Goal: Information Seeking & Learning: Understand process/instructions

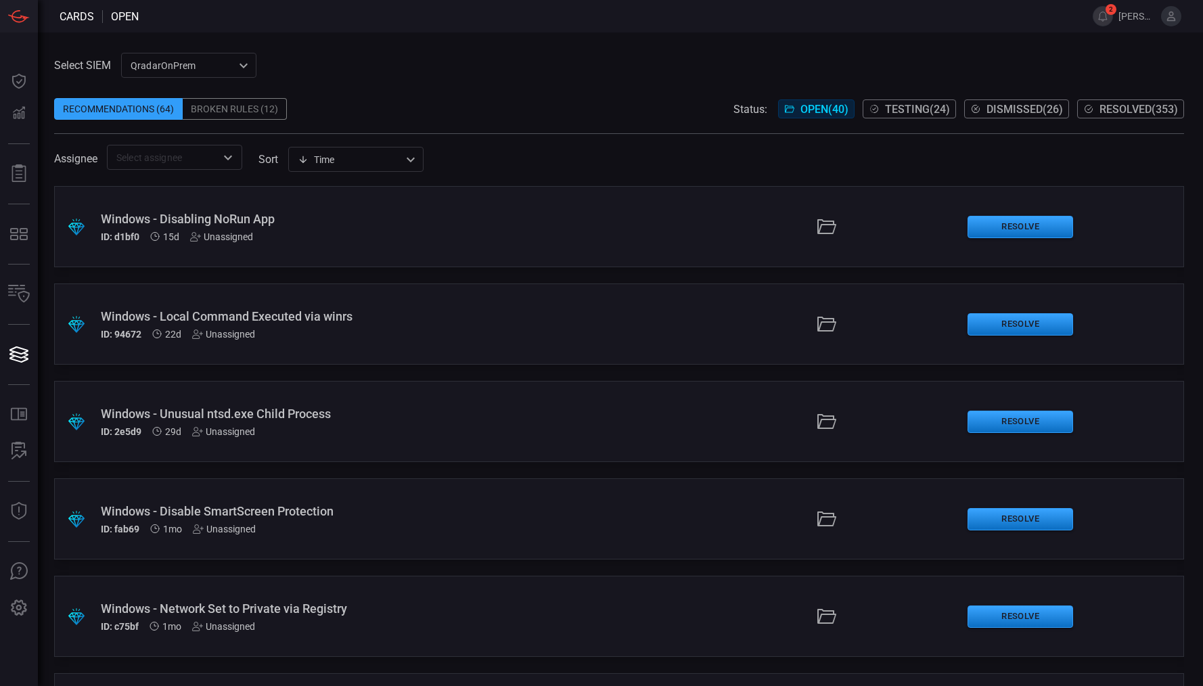
click at [1155, 115] on span "Resolved ( 353 )" at bounding box center [1138, 109] width 78 height 13
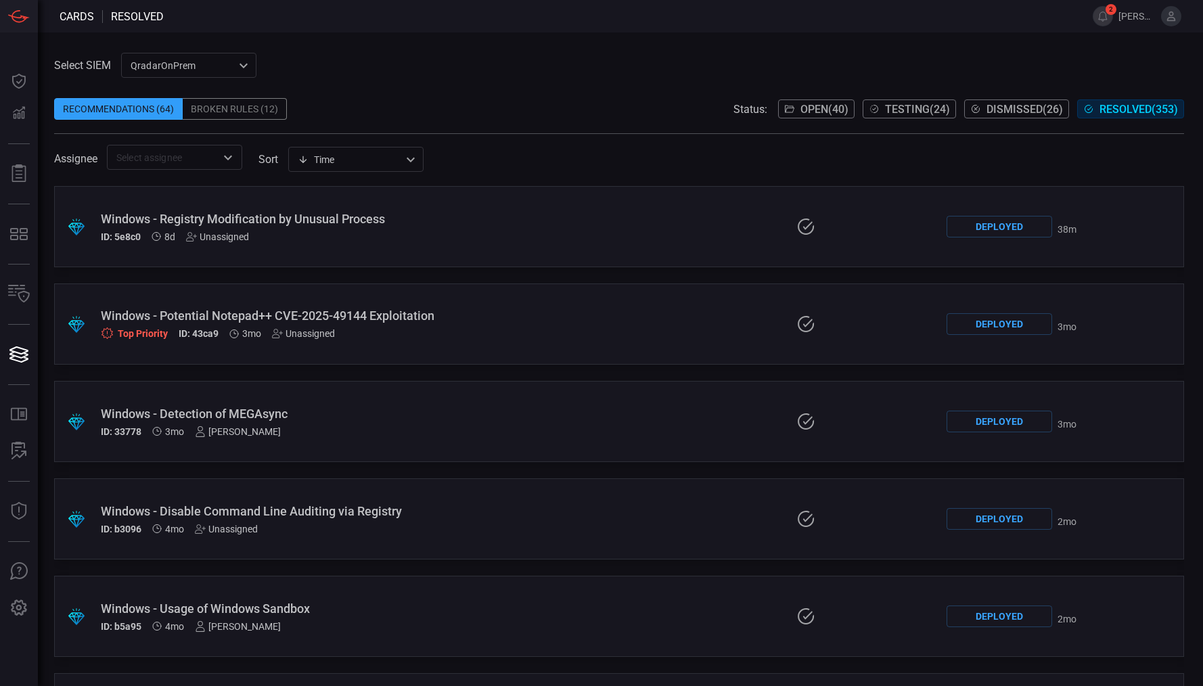
click at [333, 240] on div "ID: 5e8c0 8d Unassigned" at bounding box center [282, 236] width 362 height 11
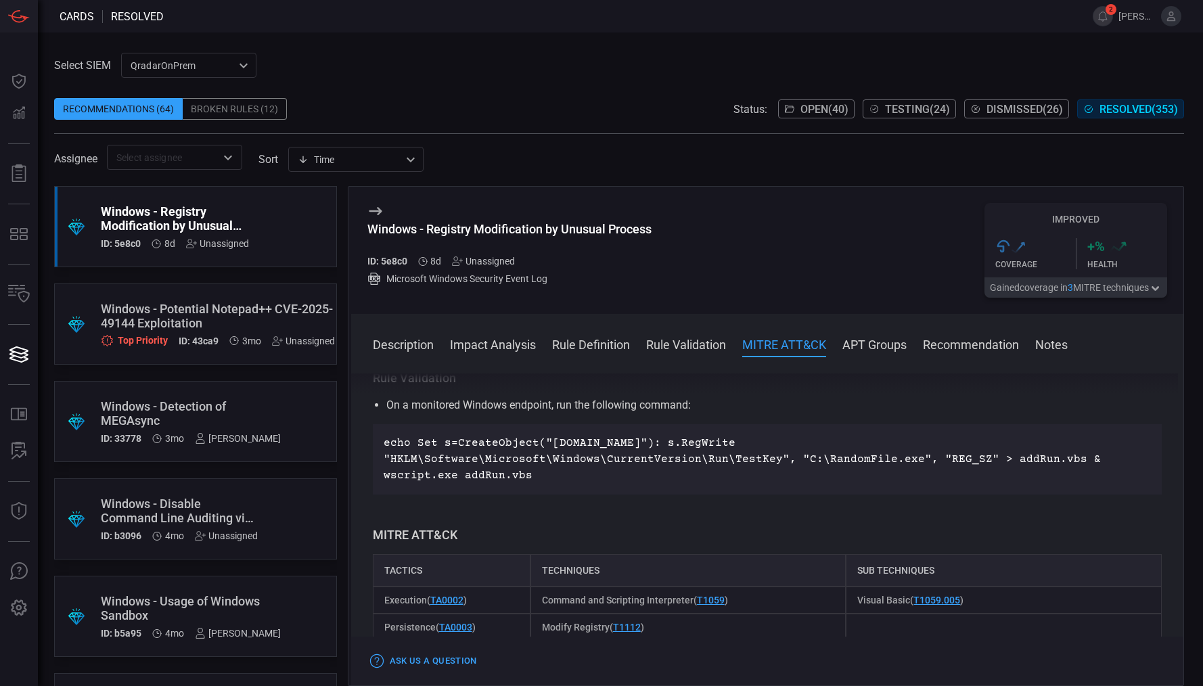
scroll to position [1023, 0]
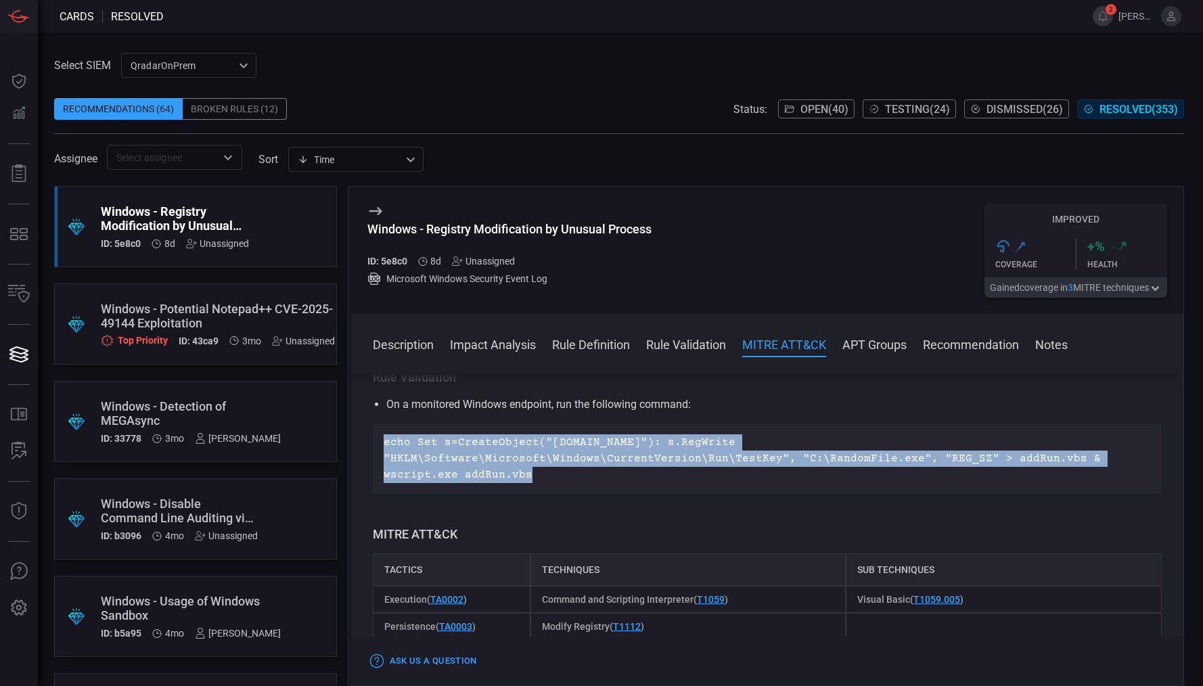
drag, startPoint x: 824, startPoint y: 459, endPoint x: 380, endPoint y: 445, distance: 444.7
click at [380, 445] on div "echo Set s=CreateObject("[DOMAIN_NAME]"): s.RegWrite "HKLM\Software\Microsoft\W…" at bounding box center [768, 459] width 790 height 70
copy p "echo Set s=CreateObject("[DOMAIN_NAME]"): s.RegWrite "HKLM\Software\Microsoft\W…"
click at [861, 417] on div "On a monitored Windows endpoint, run the following command: echo Set s=CreateOb…" at bounding box center [768, 444] width 790 height 97
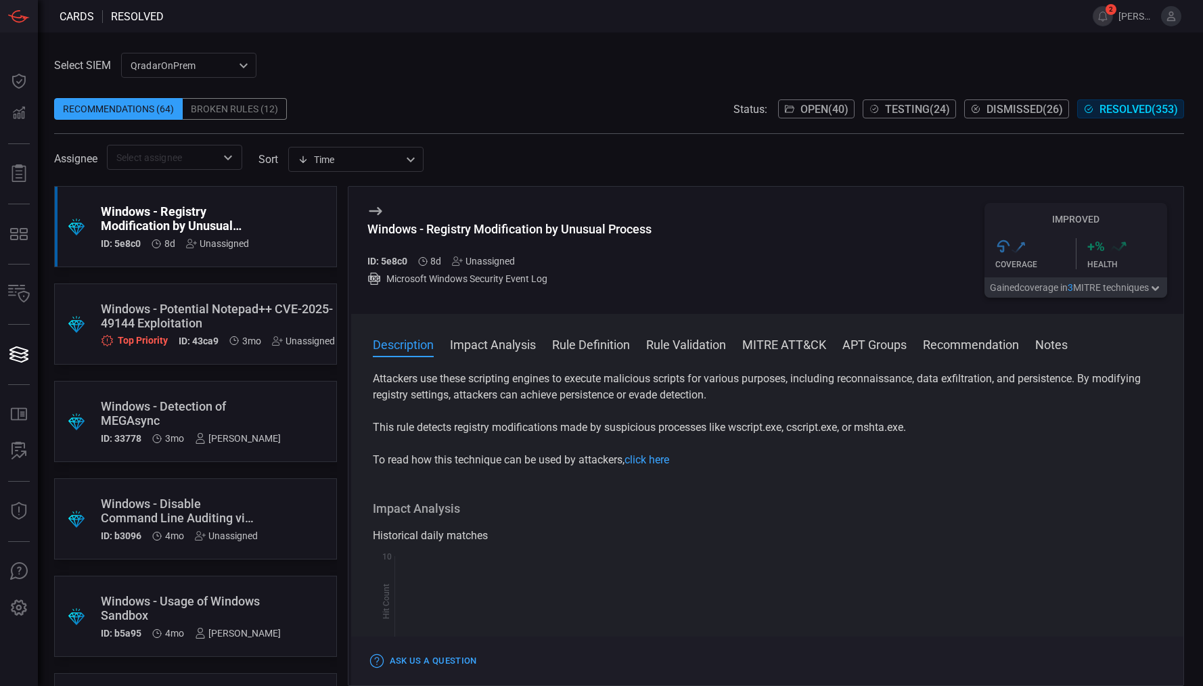
scroll to position [0, 0]
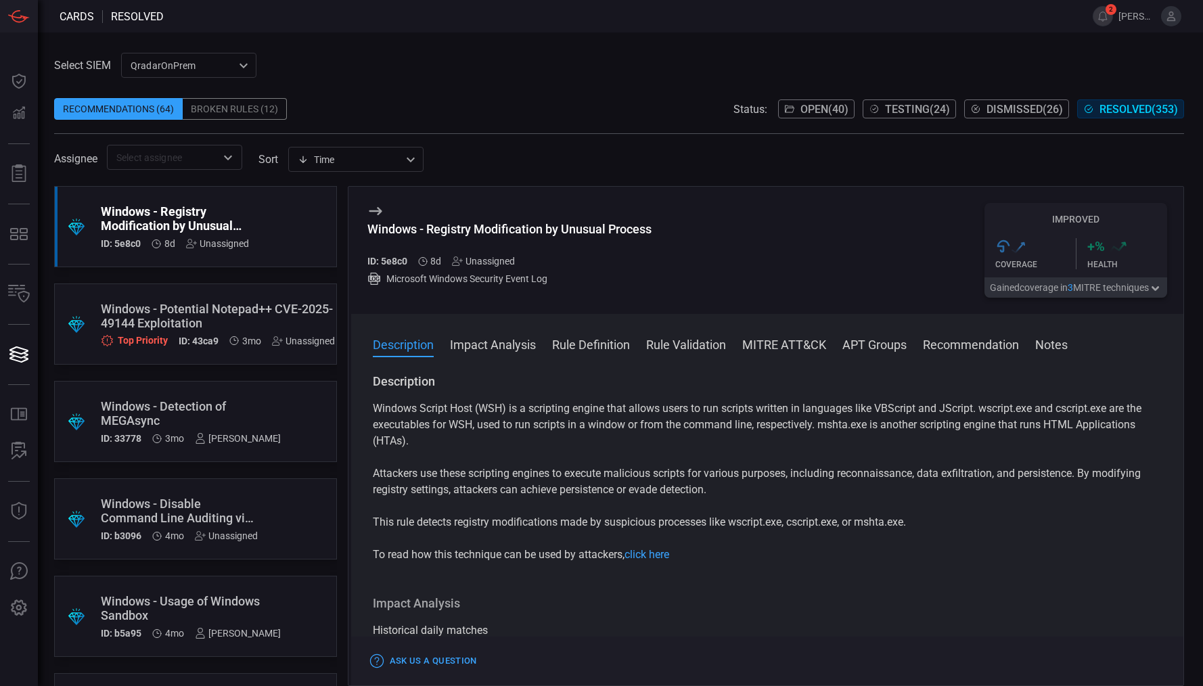
click at [210, 225] on div "Windows - Registry Modification by Unusual Process" at bounding box center [175, 218] width 148 height 28
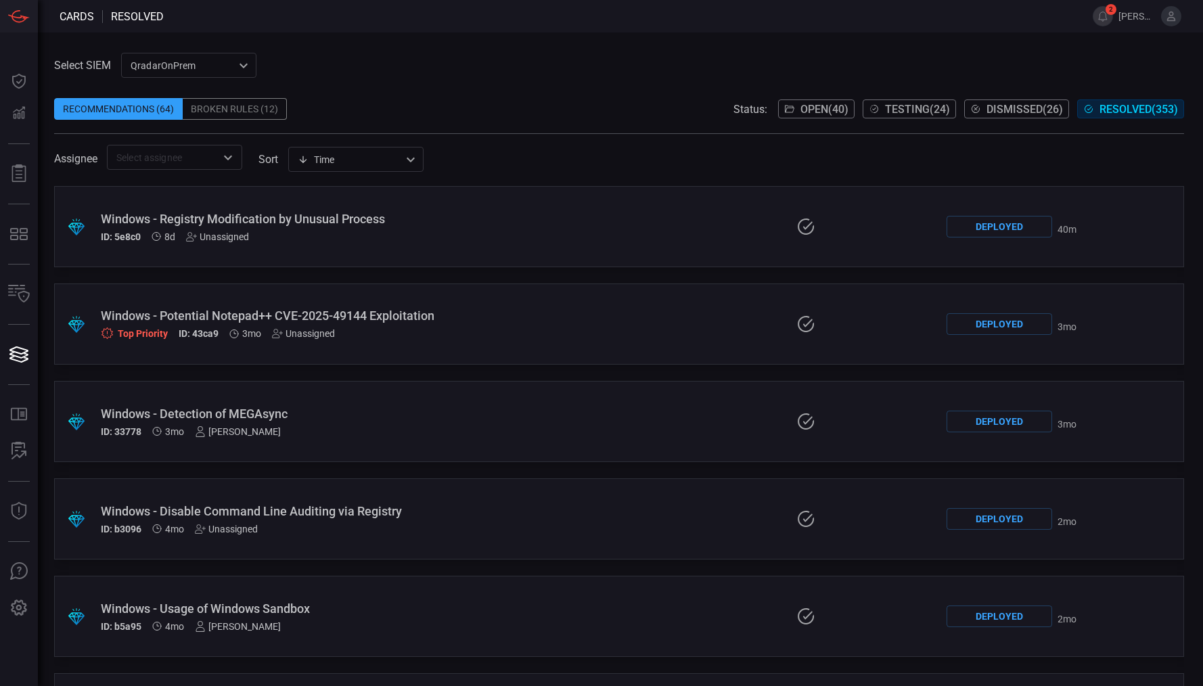
click at [993, 229] on div "Deployed" at bounding box center [1000, 227] width 106 height 22
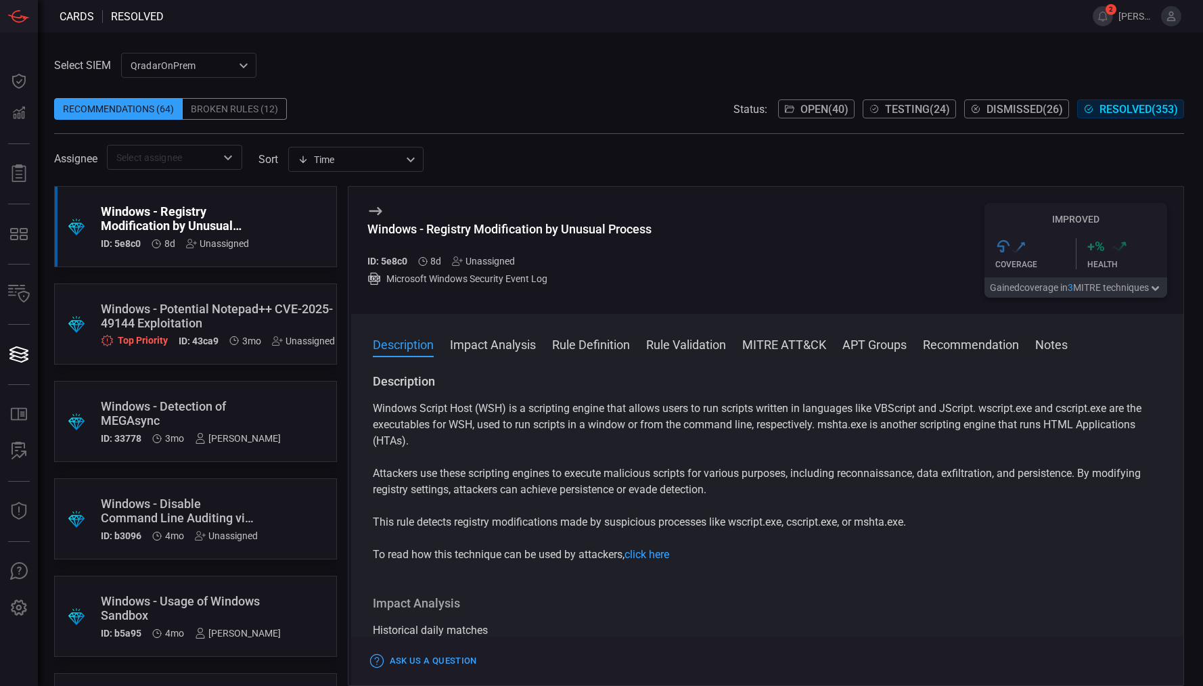
click at [373, 209] on icon at bounding box center [375, 211] width 16 height 16
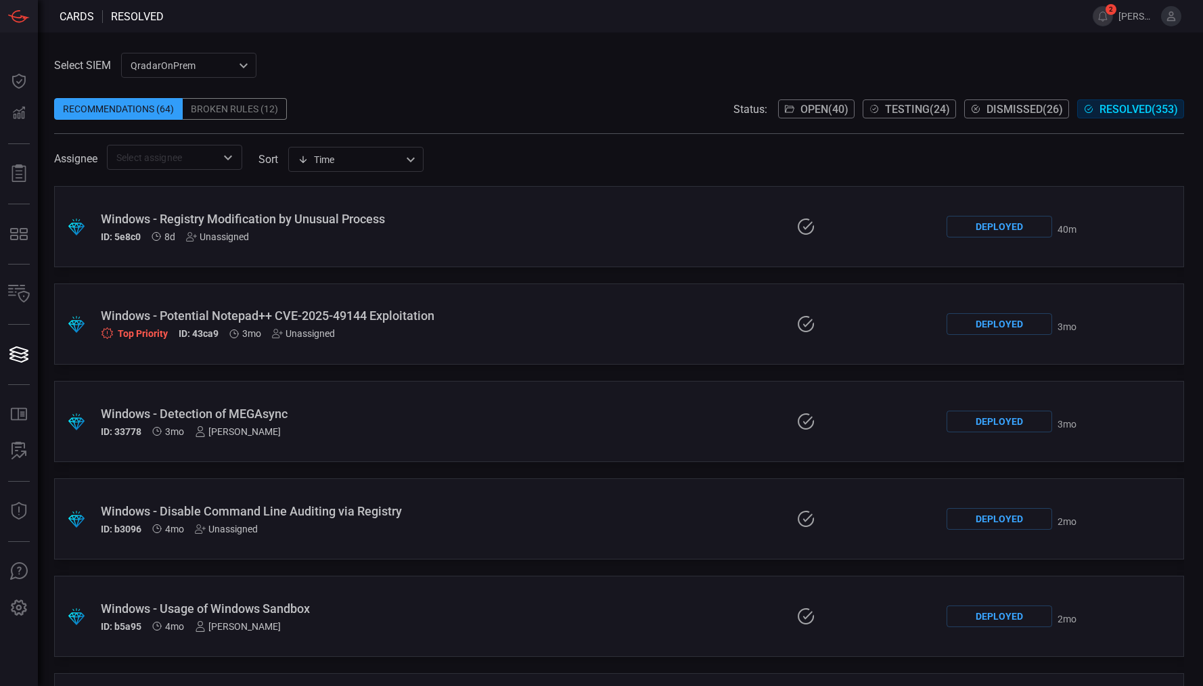
click at [886, 223] on div at bounding box center [806, 226] width 260 height 19
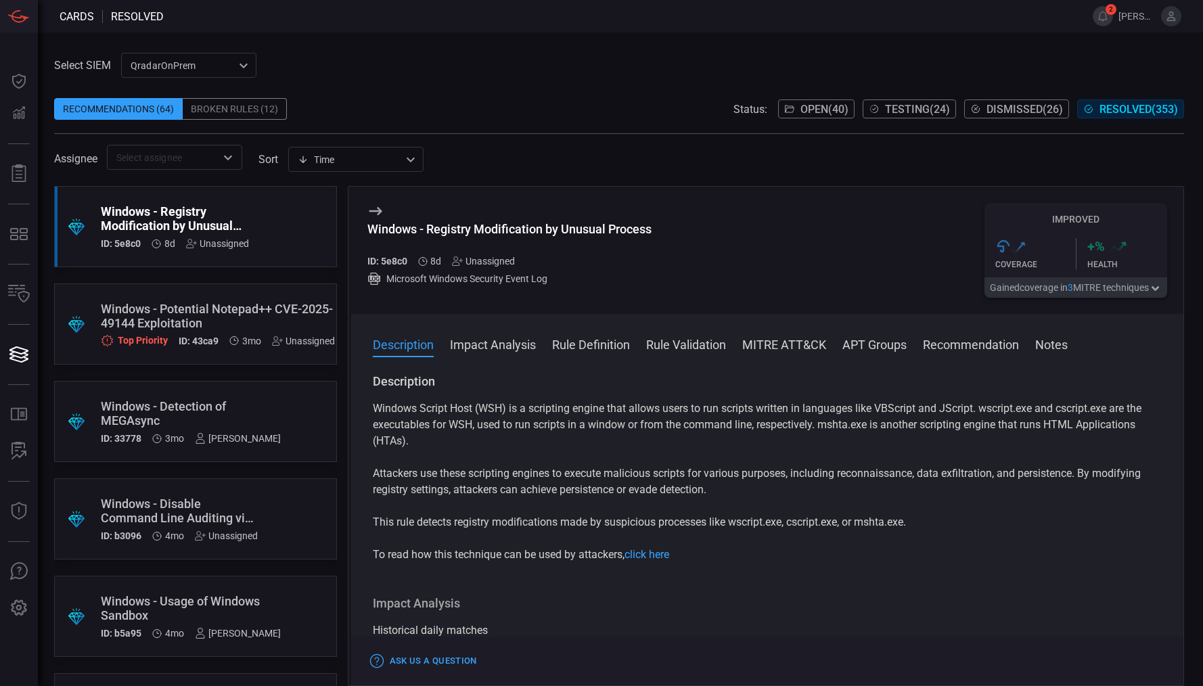
click at [492, 342] on button "Impact Analysis" at bounding box center [493, 344] width 86 height 16
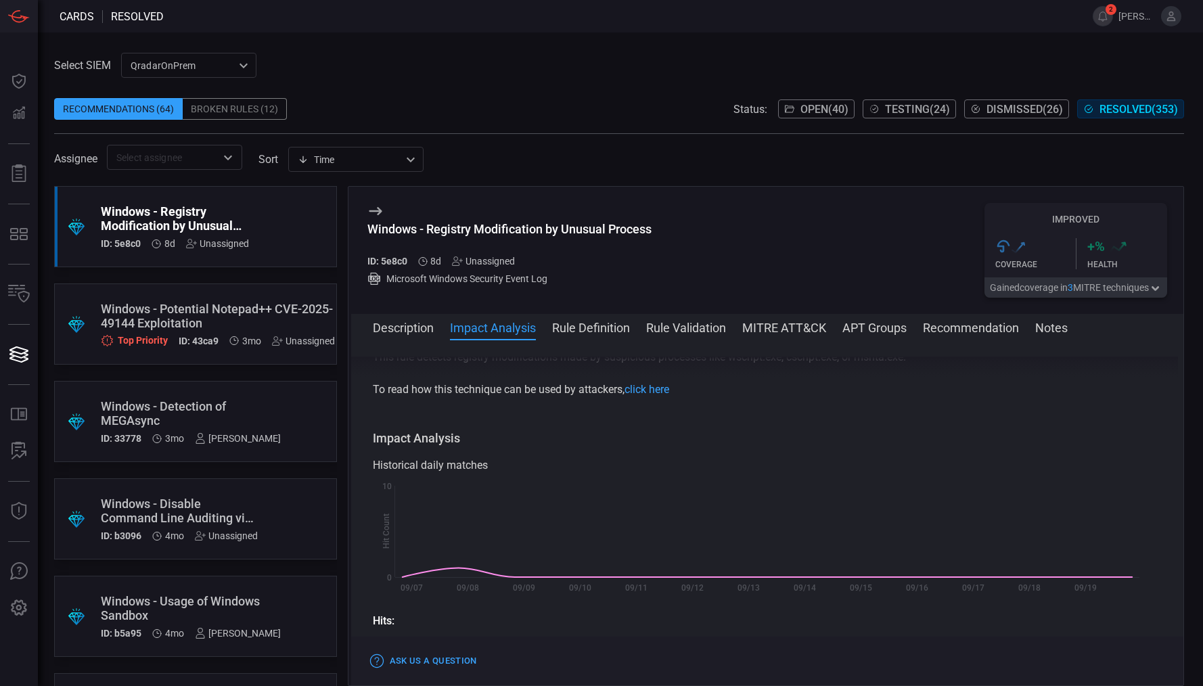
scroll to position [208, 0]
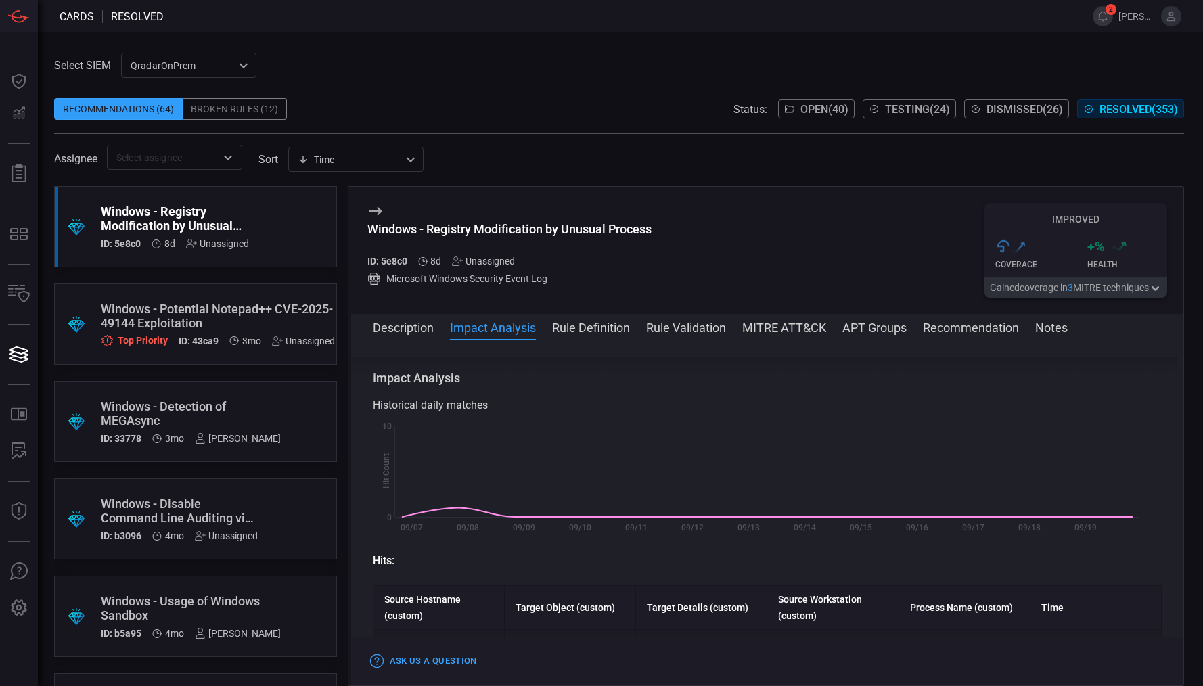
click at [606, 331] on button "Rule Definition" at bounding box center [591, 327] width 78 height 16
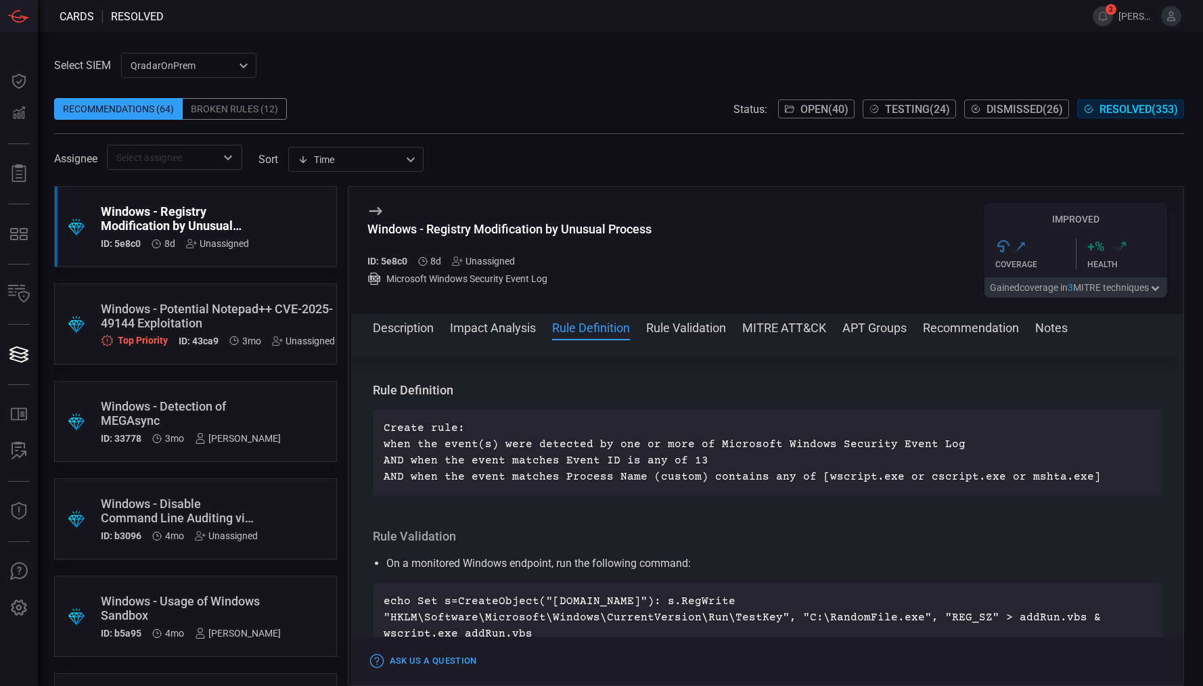
scroll to position [859, 0]
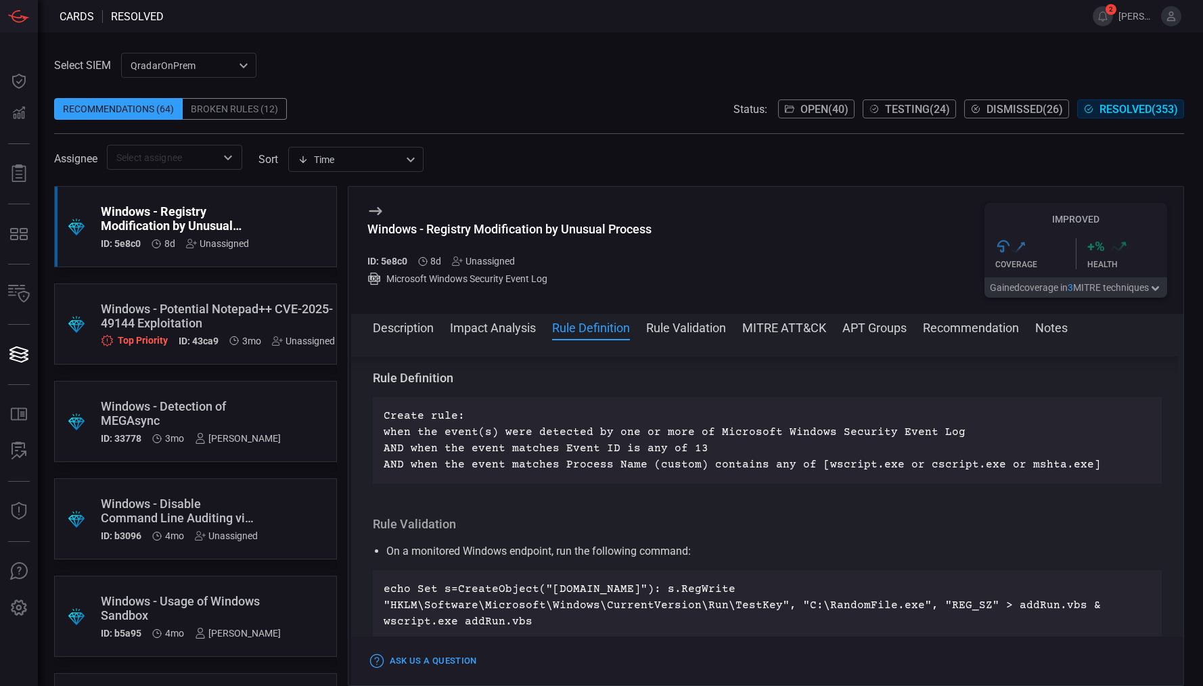
click at [712, 324] on button "Rule Validation" at bounding box center [686, 327] width 80 height 16
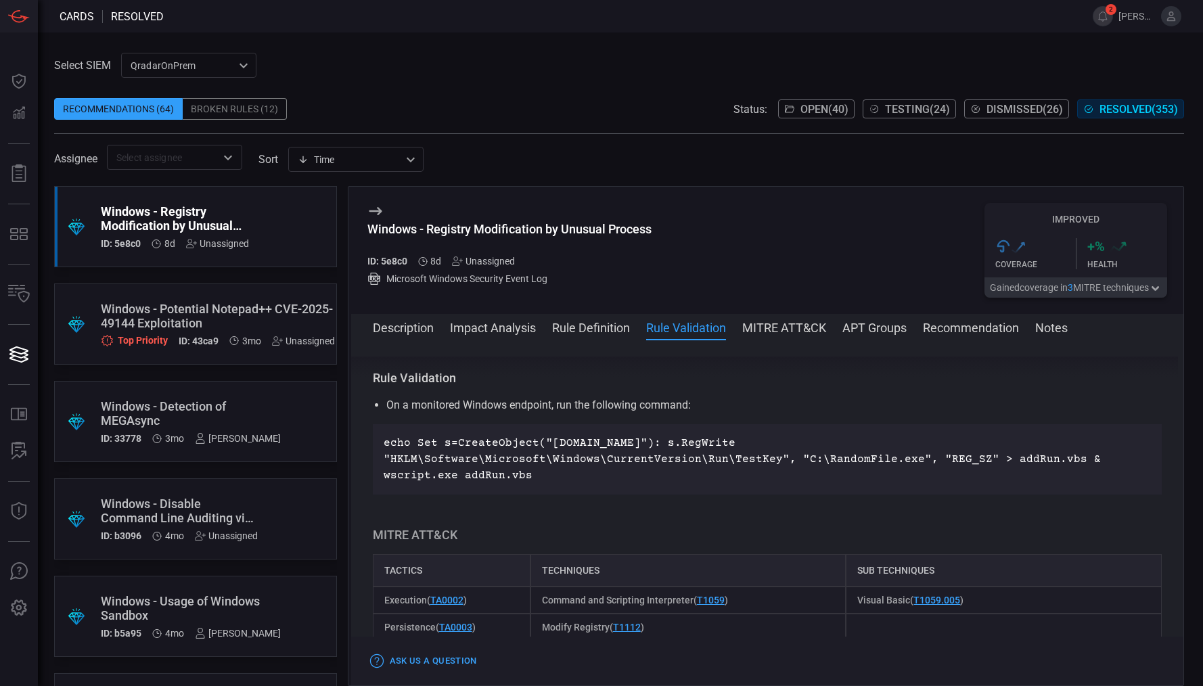
click at [792, 327] on button "MITRE ATT&CK" at bounding box center [784, 327] width 84 height 16
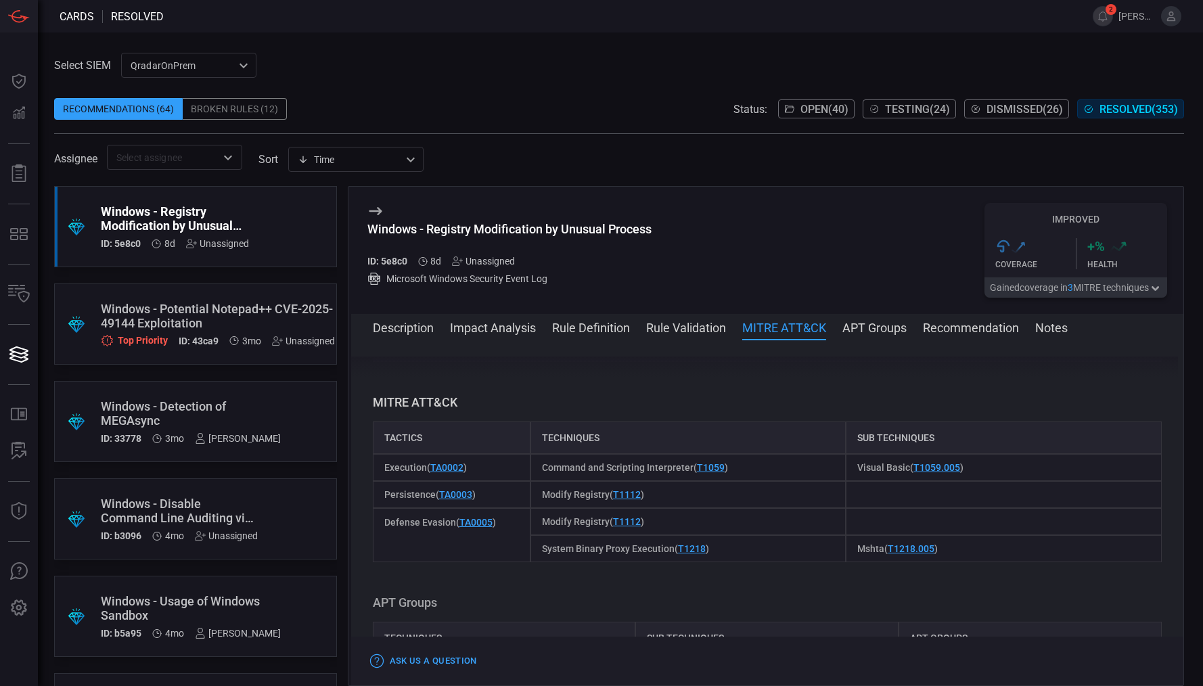
scroll to position [1146, 0]
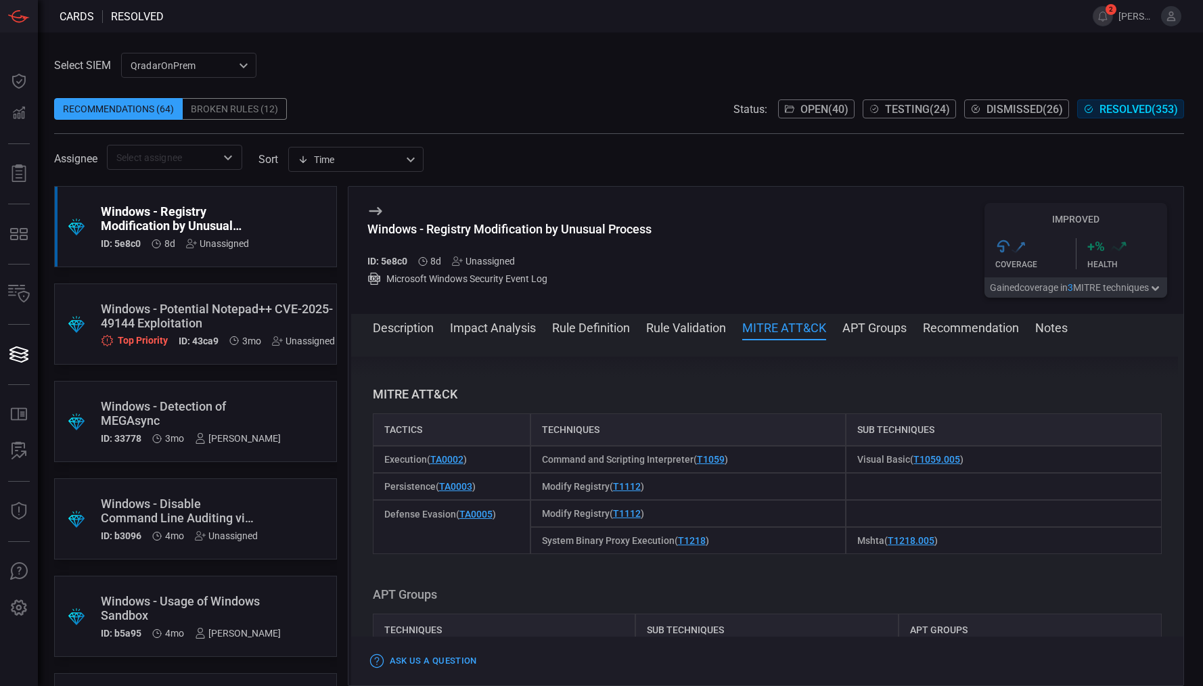
click at [601, 330] on button "Rule Definition" at bounding box center [591, 327] width 78 height 16
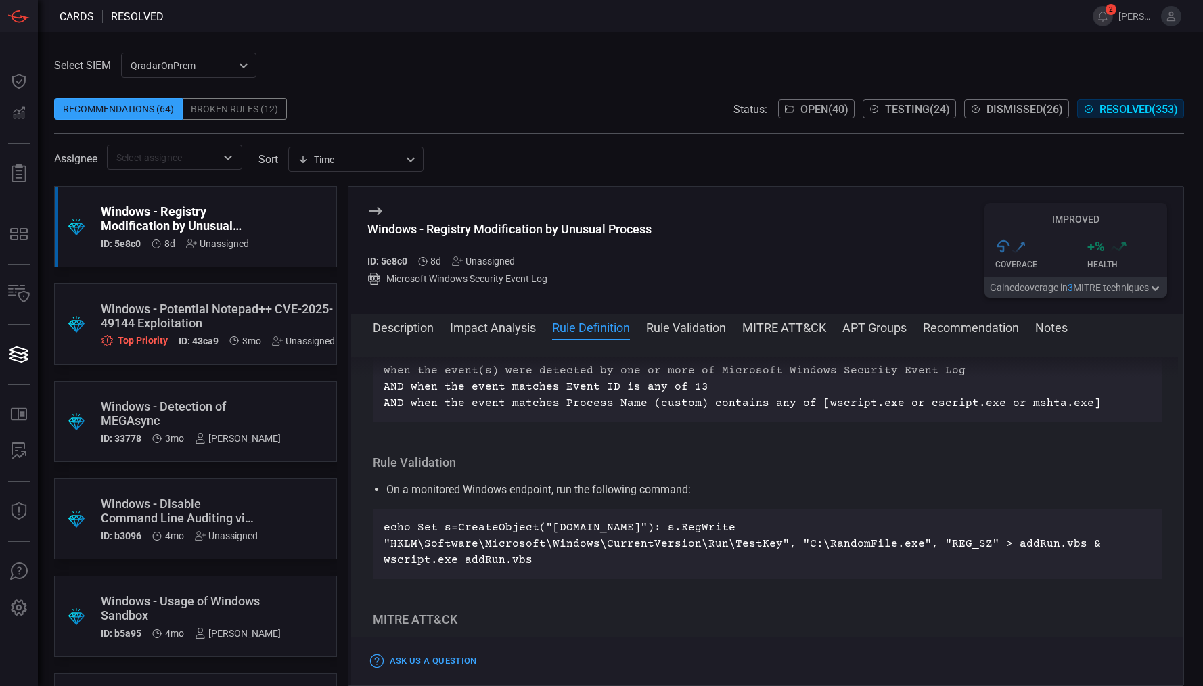
scroll to position [859, 0]
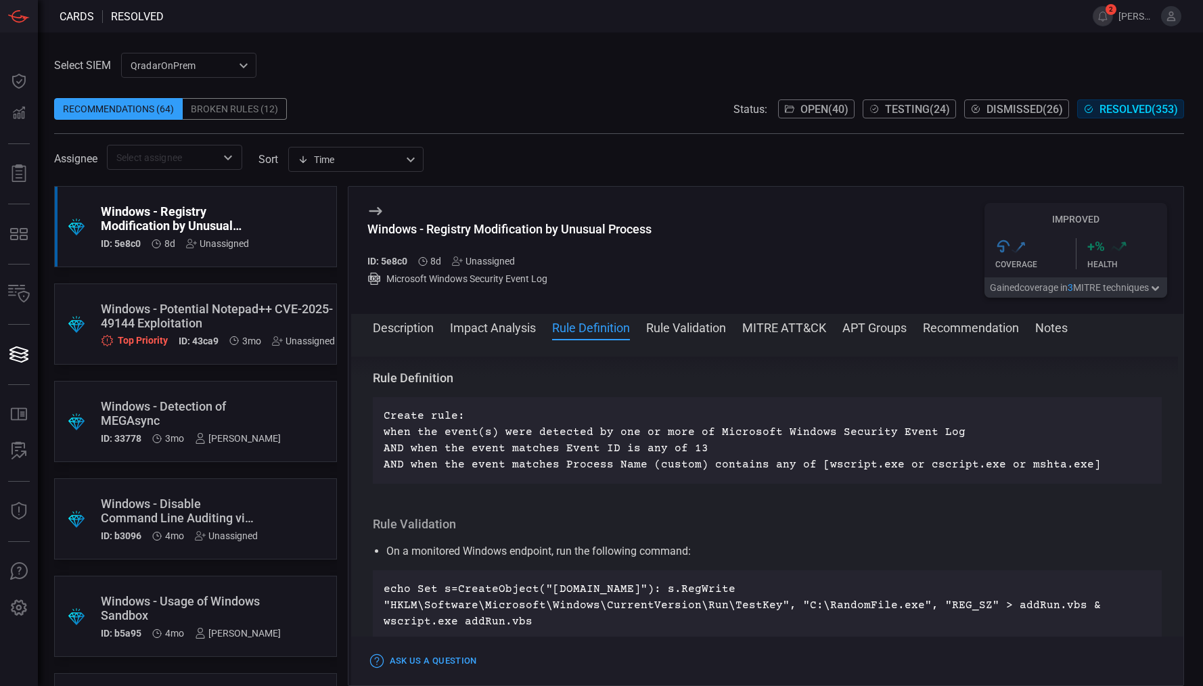
click at [890, 329] on button "APT Groups" at bounding box center [874, 327] width 64 height 16
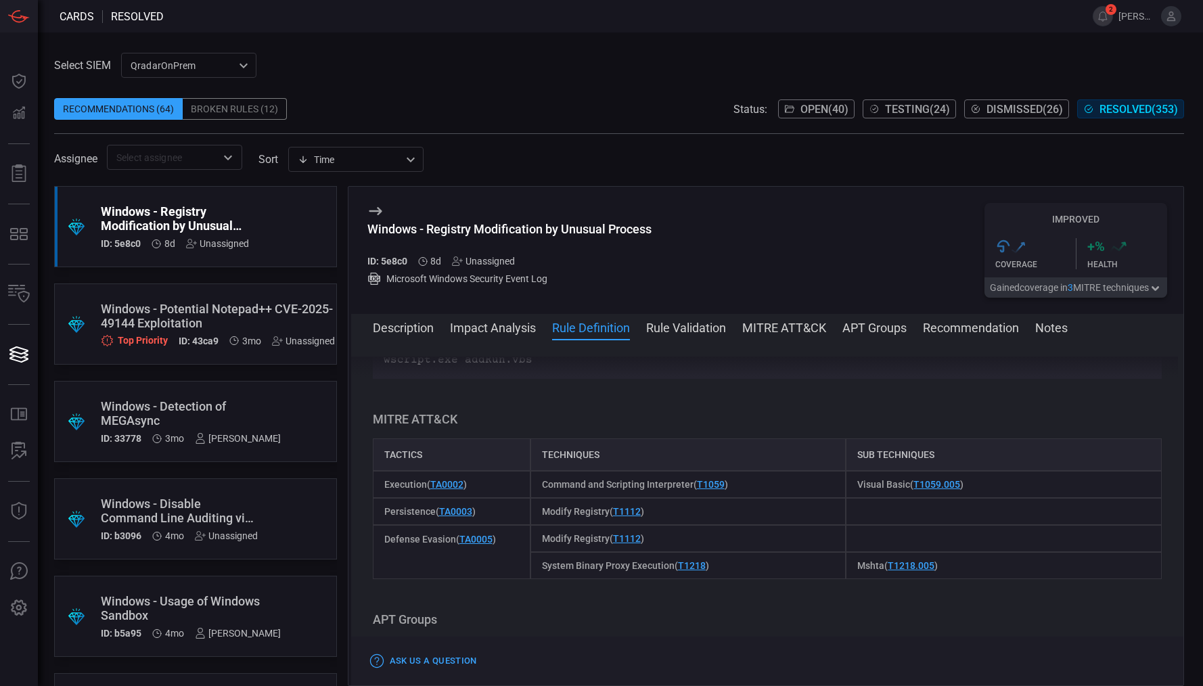
scroll to position [1346, 0]
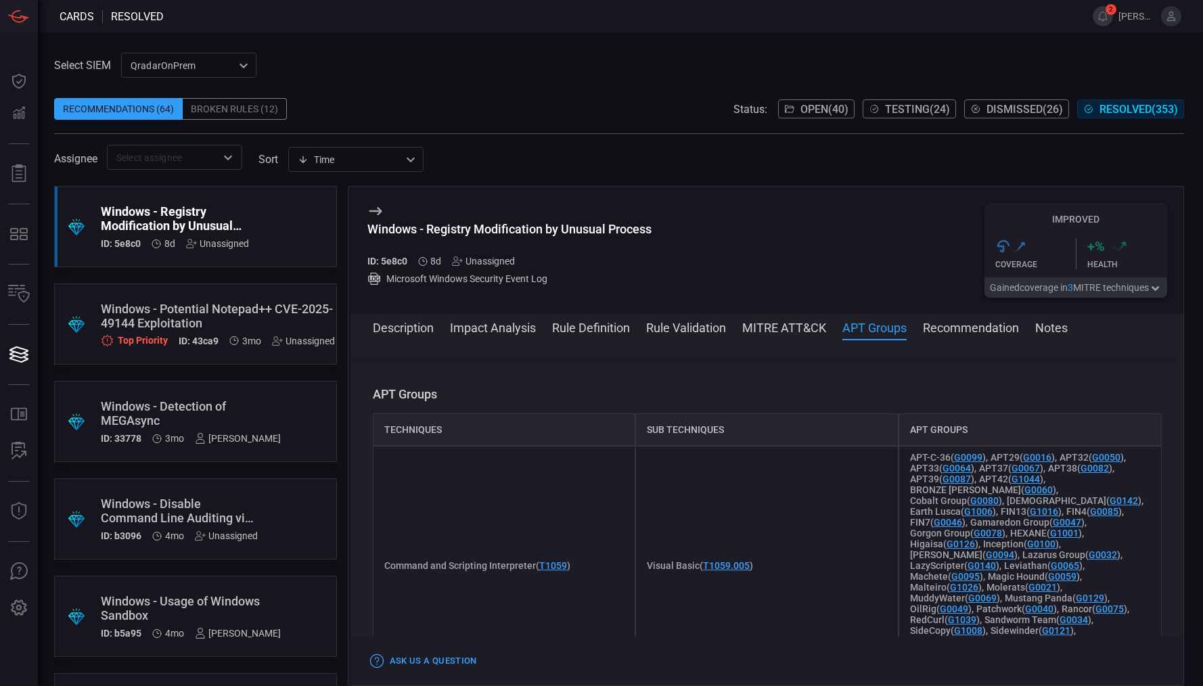
click at [974, 327] on button "Recommendation" at bounding box center [971, 327] width 96 height 16
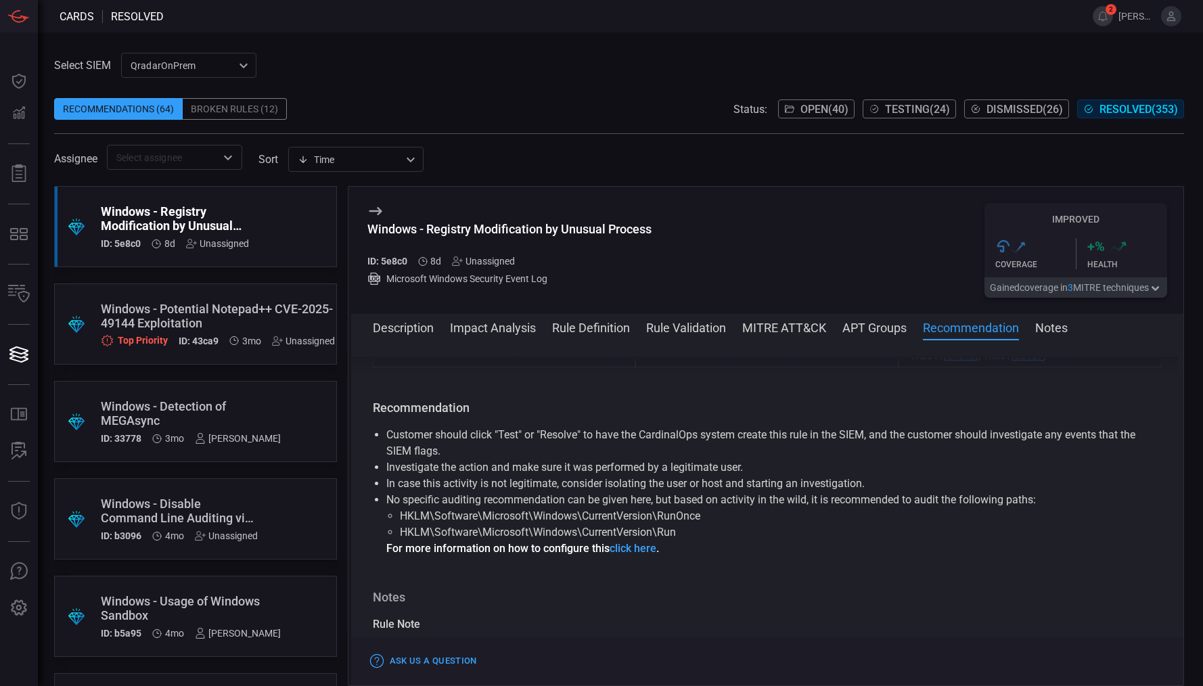
scroll to position [1947, 0]
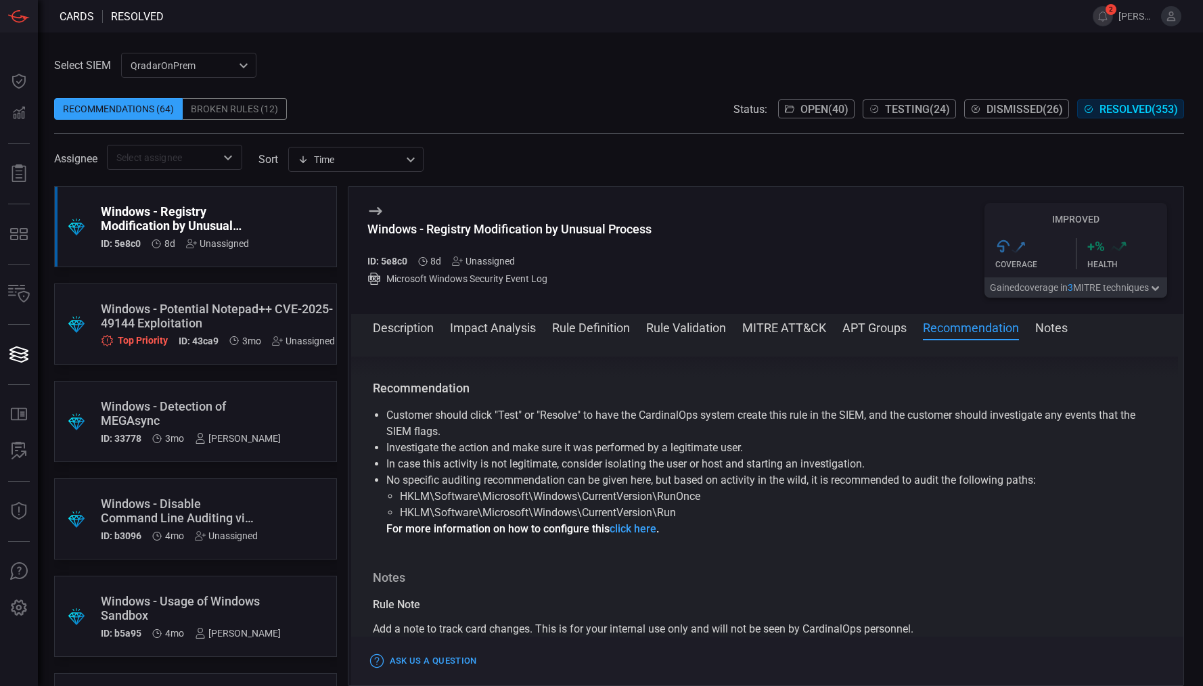
click at [1050, 329] on button "Notes" at bounding box center [1051, 327] width 32 height 16
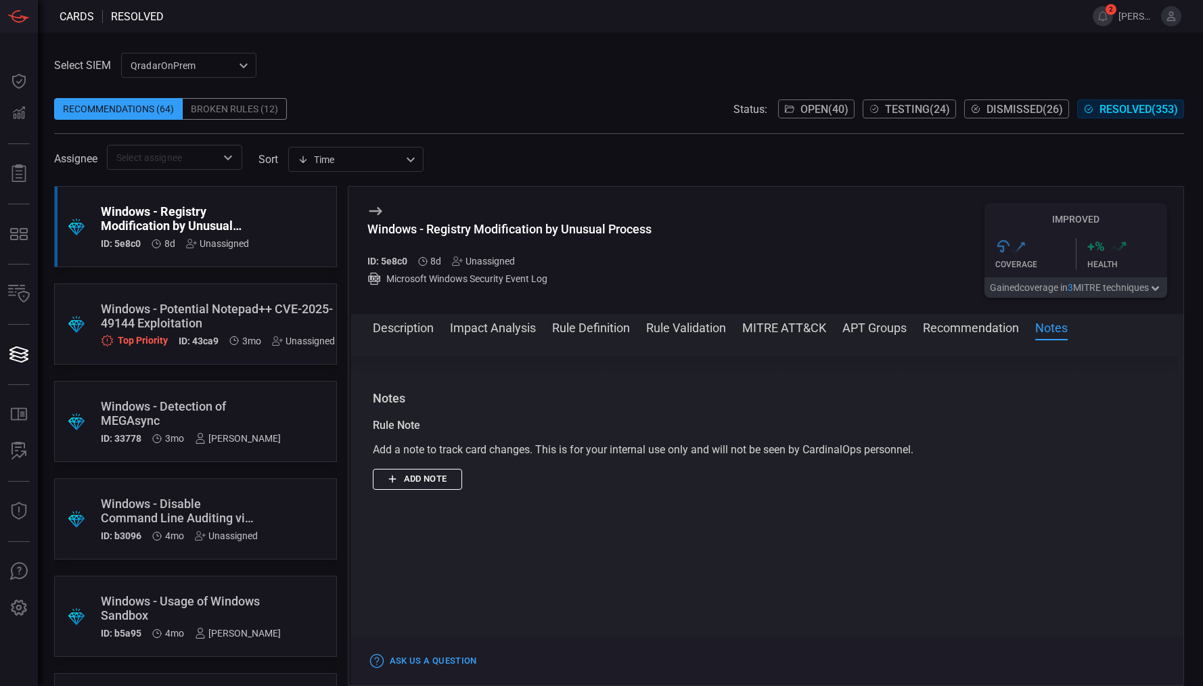
scroll to position [2136, 0]
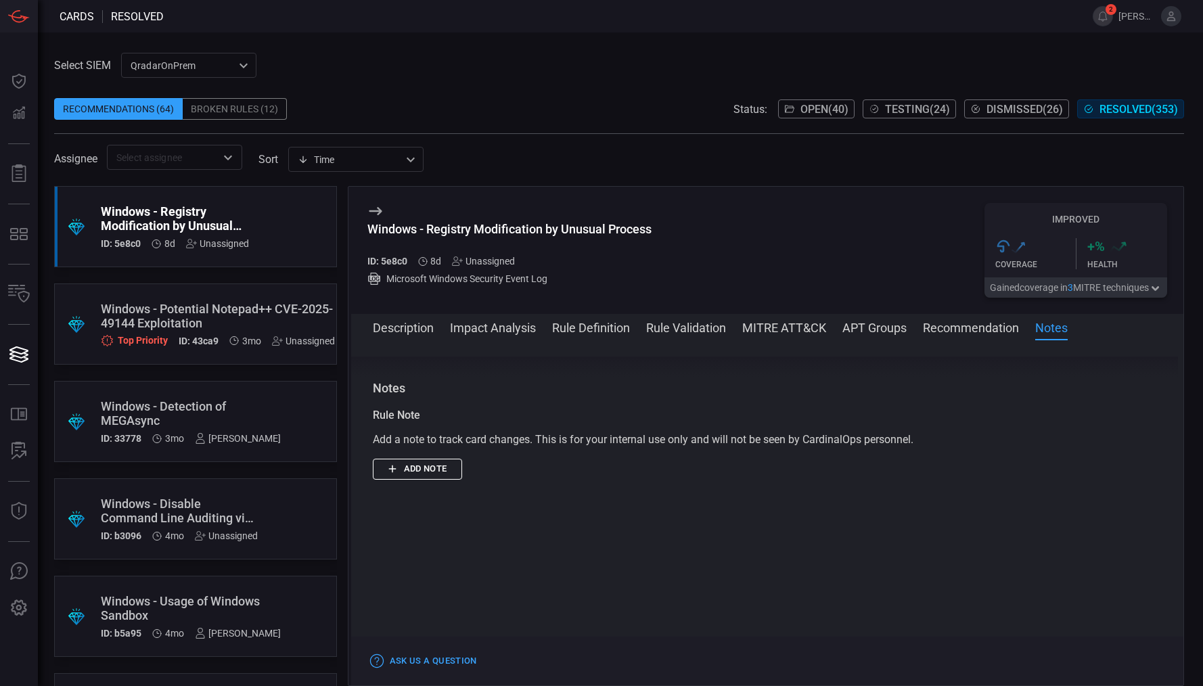
click at [428, 329] on button "Description" at bounding box center [403, 327] width 61 height 16
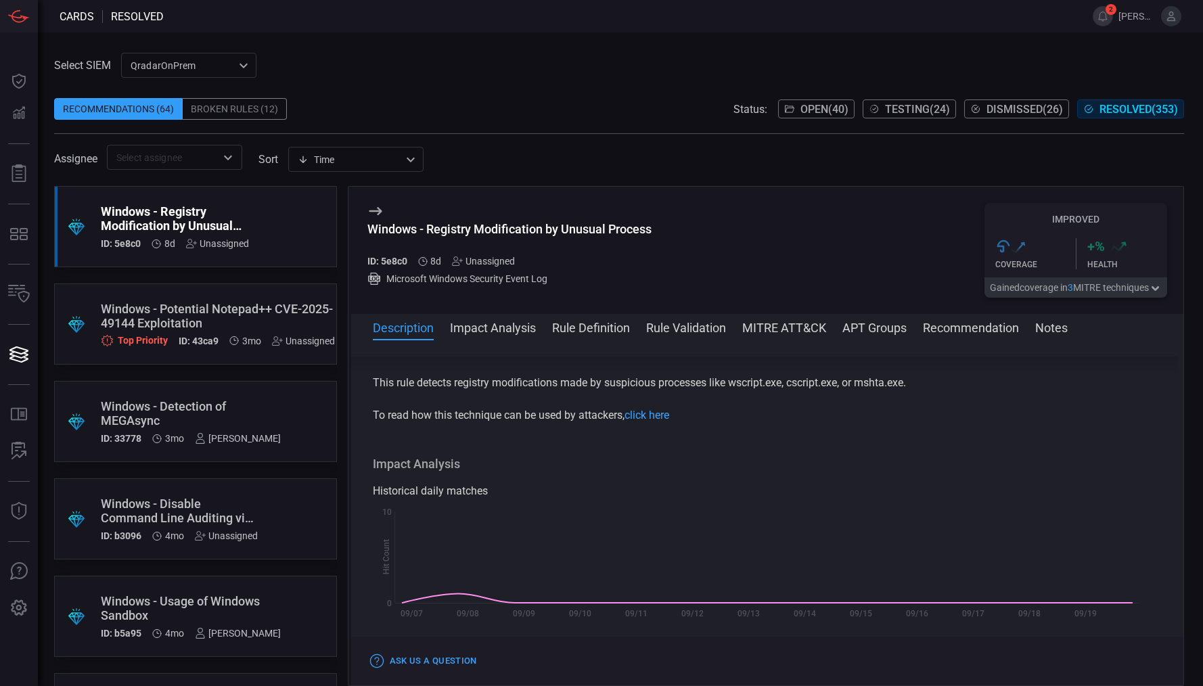
scroll to position [0, 0]
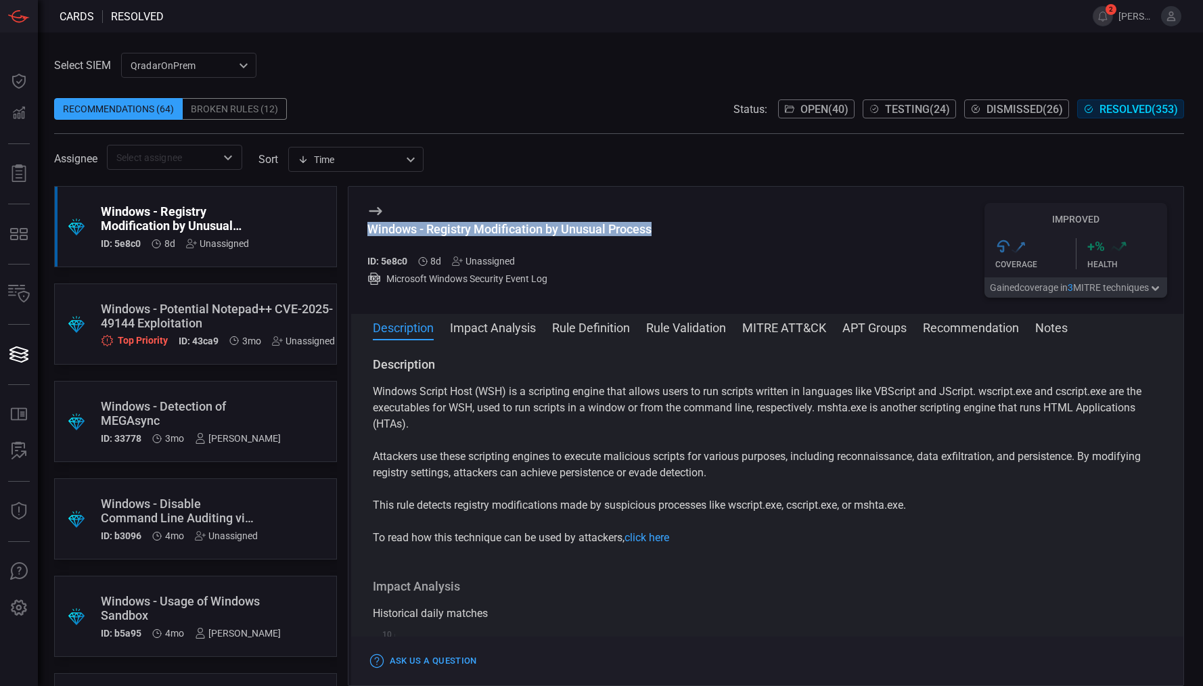
drag, startPoint x: 654, startPoint y: 225, endPoint x: 370, endPoint y: 226, distance: 283.5
click at [370, 226] on div "Windows - Registry Modification by Unusual Process ID: 5e8c0 8d Unassigned Micr…" at bounding box center [767, 250] width 833 height 127
copy div "Windows - Registry Modification by Unusual Process"
click at [907, 116] on button "Testing ( 24 )" at bounding box center [909, 108] width 93 height 19
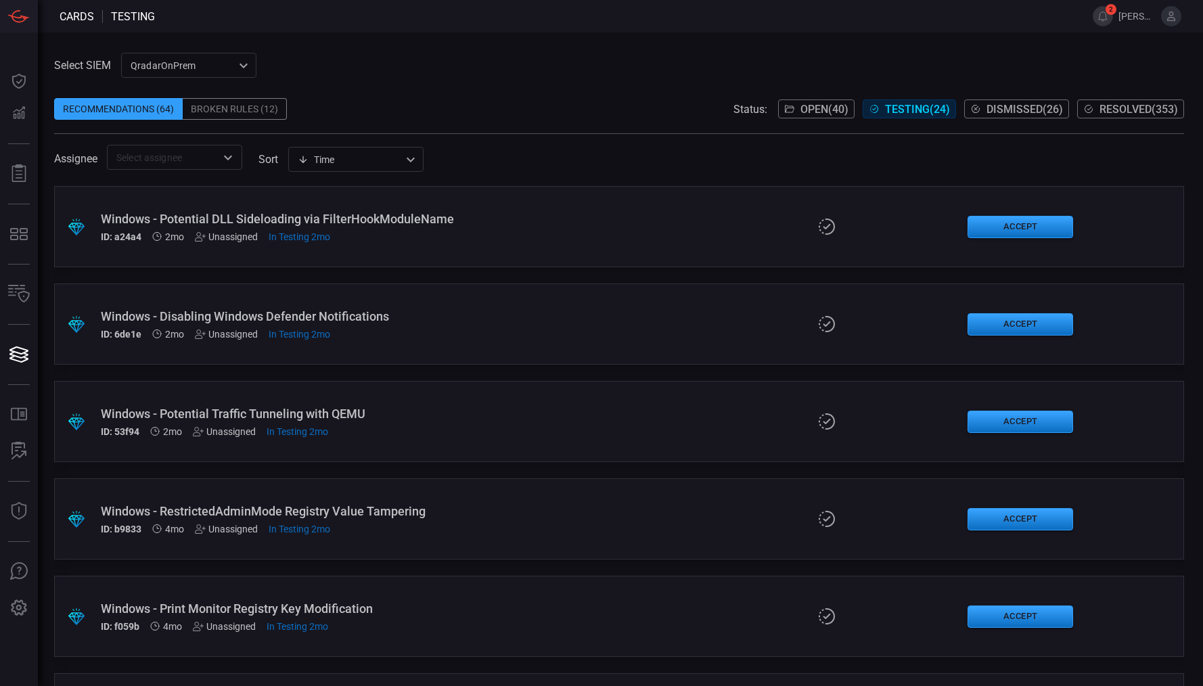
click at [545, 233] on div ".suggested_cards_icon{fill:url(#suggested_cards_icon);} Windows - Potential DLL…" at bounding box center [619, 226] width 1130 height 81
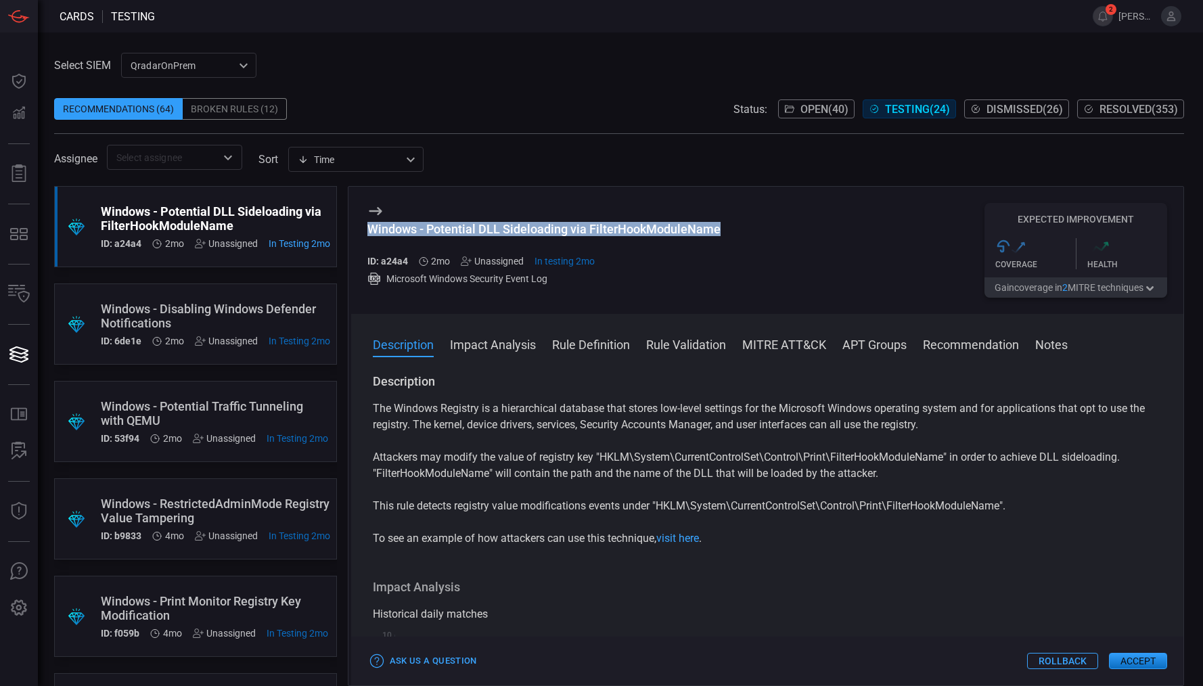
drag, startPoint x: 719, startPoint y: 228, endPoint x: 364, endPoint y: 237, distance: 354.6
click at [364, 237] on div "Windows - Potential DLL Sideloading via FilterHookModuleName ID: a24a4 2mo Unas…" at bounding box center [767, 250] width 833 height 127
copy div "Windows - Potential DLL Sideloading via FilterHookModuleName"
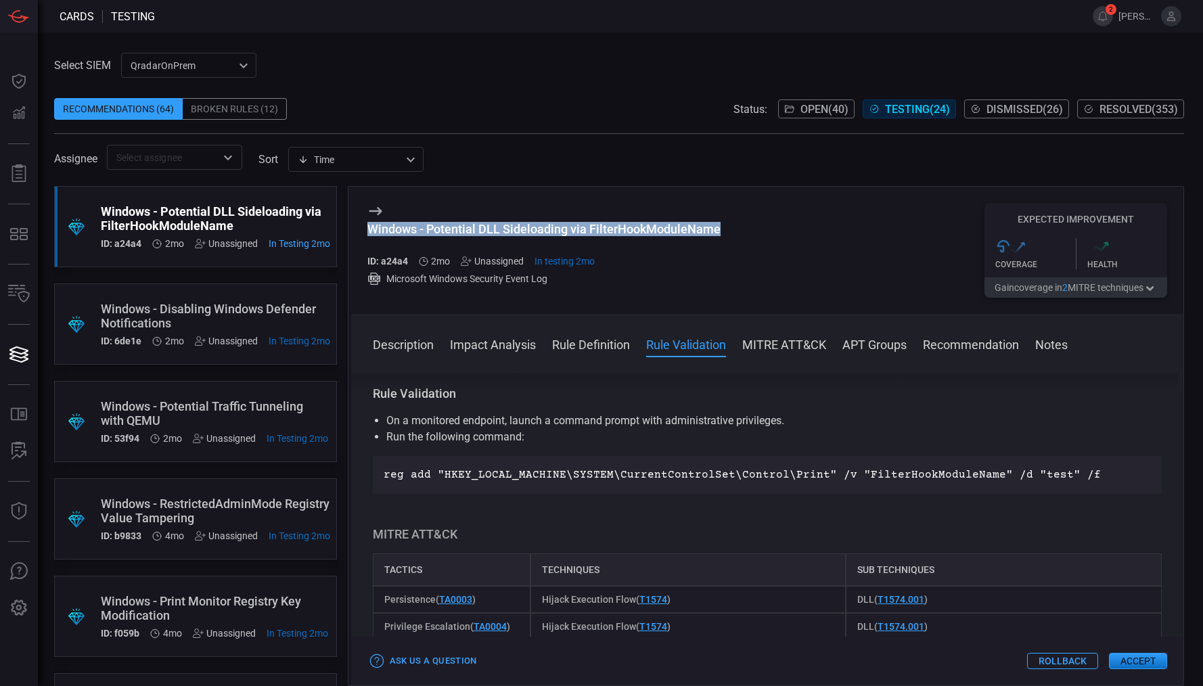
scroll to position [621, 0]
click at [1125, 109] on span "Resolved ( 353 )" at bounding box center [1138, 109] width 78 height 13
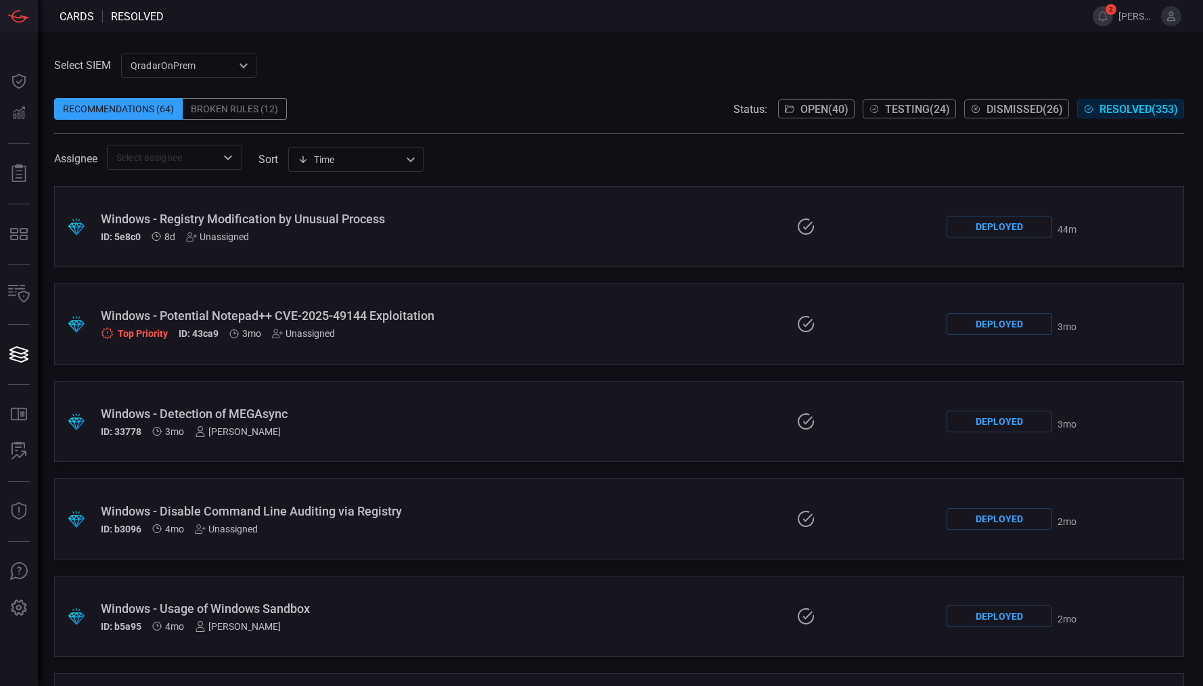
click at [346, 246] on div ".suggested_cards_icon{fill:url(#suggested_cards_icon);} Windows - Registry Modi…" at bounding box center [619, 226] width 1130 height 81
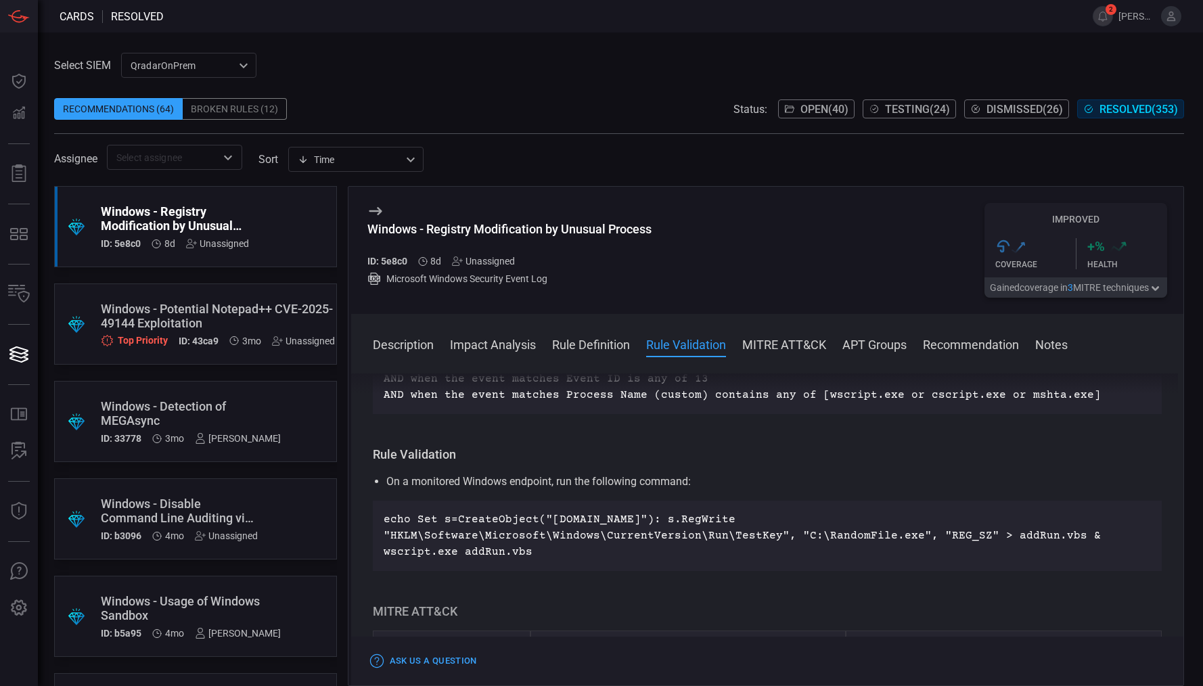
scroll to position [962, 0]
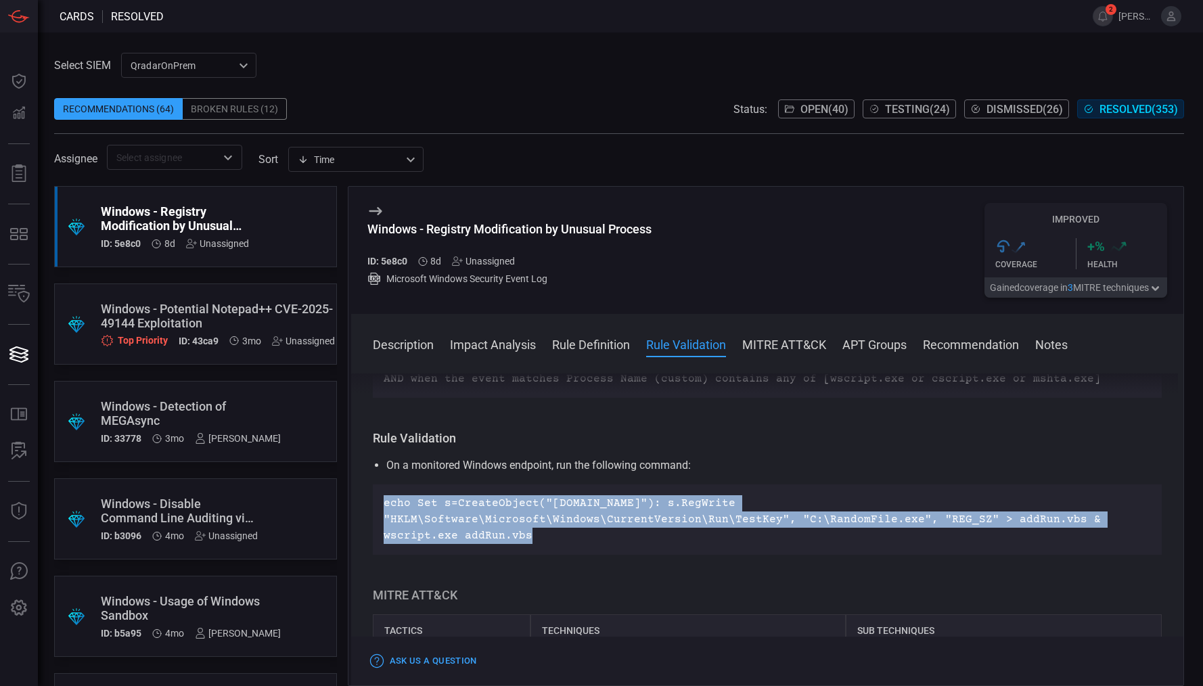
drag, startPoint x: 825, startPoint y: 524, endPoint x: 371, endPoint y: 501, distance: 454.6
click at [371, 501] on div "Description Windows Script Host (WSH) is a scripting engine that allows users t…" at bounding box center [767, 526] width 833 height 307
copy p "echo Set s=CreateObject("[DOMAIN_NAME]"): s.RegWrite "HKLM\Software\Microsoft\W…"
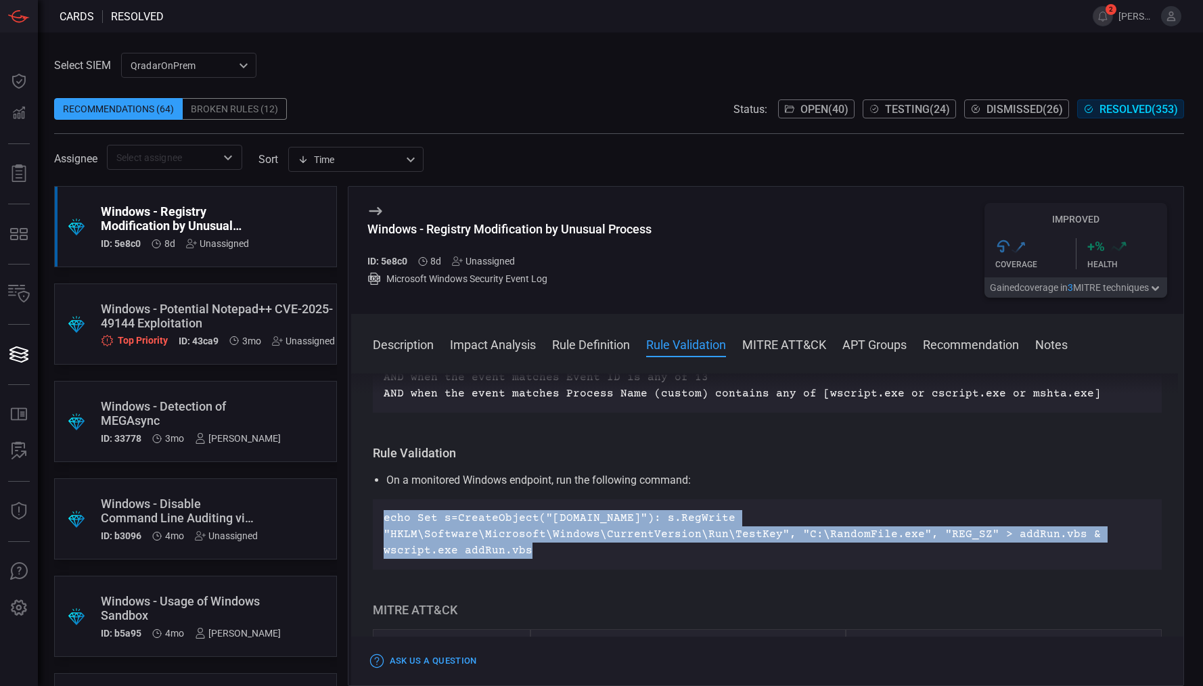
scroll to position [923, 0]
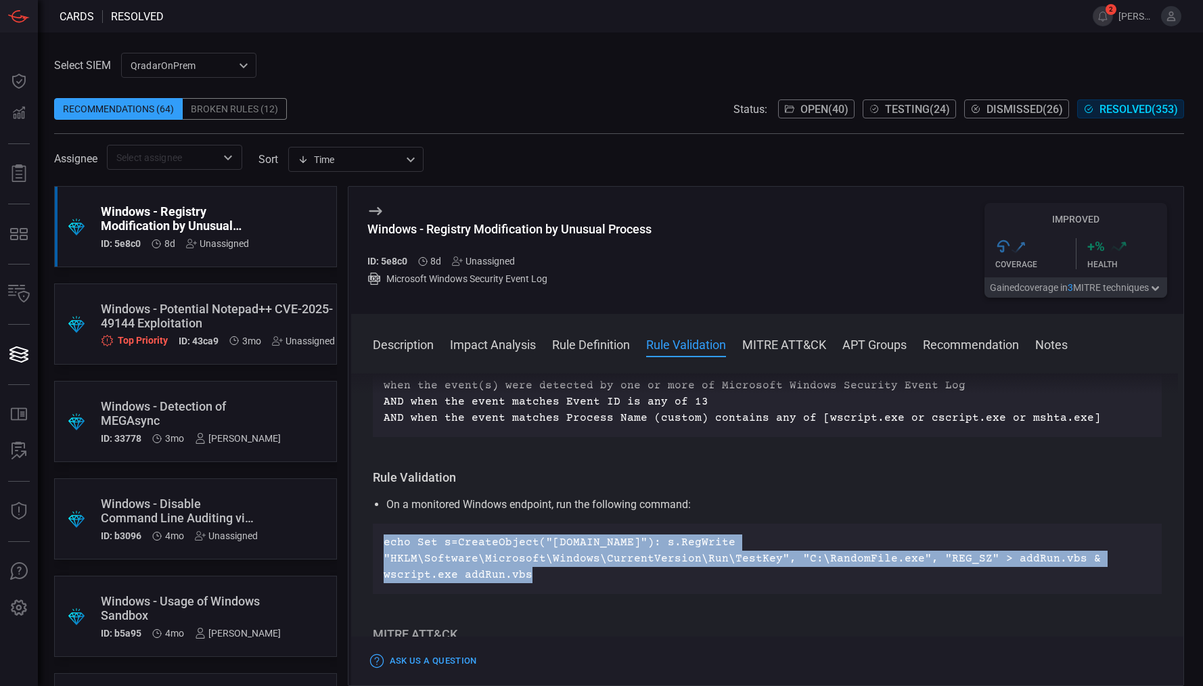
copy p "echo Set s=CreateObject("[DOMAIN_NAME]"): s.RegWrite "HKLM\Software\Microsoft\W…"
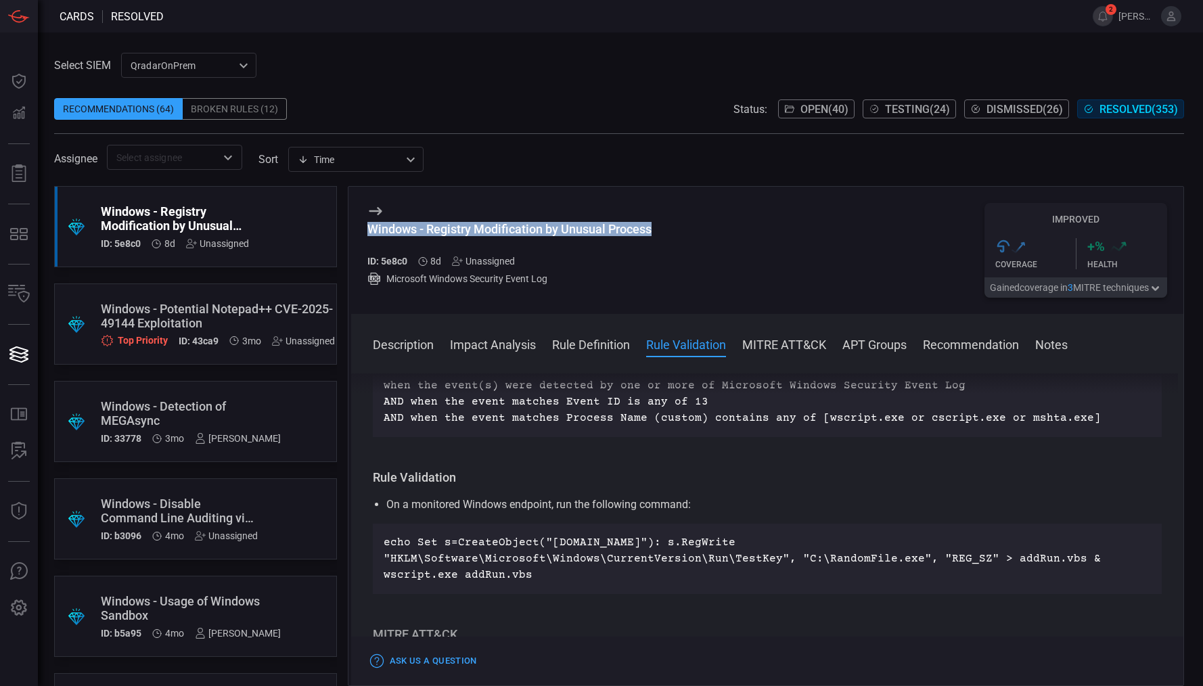
drag, startPoint x: 655, startPoint y: 228, endPoint x: 362, endPoint y: 233, distance: 293.0
click at [362, 233] on div "Windows - Registry Modification by Unusual Process ID: 5e8c0 8d Unassigned Micr…" at bounding box center [767, 250] width 833 height 127
copy div "Windows - Registry Modification by Unusual Process"
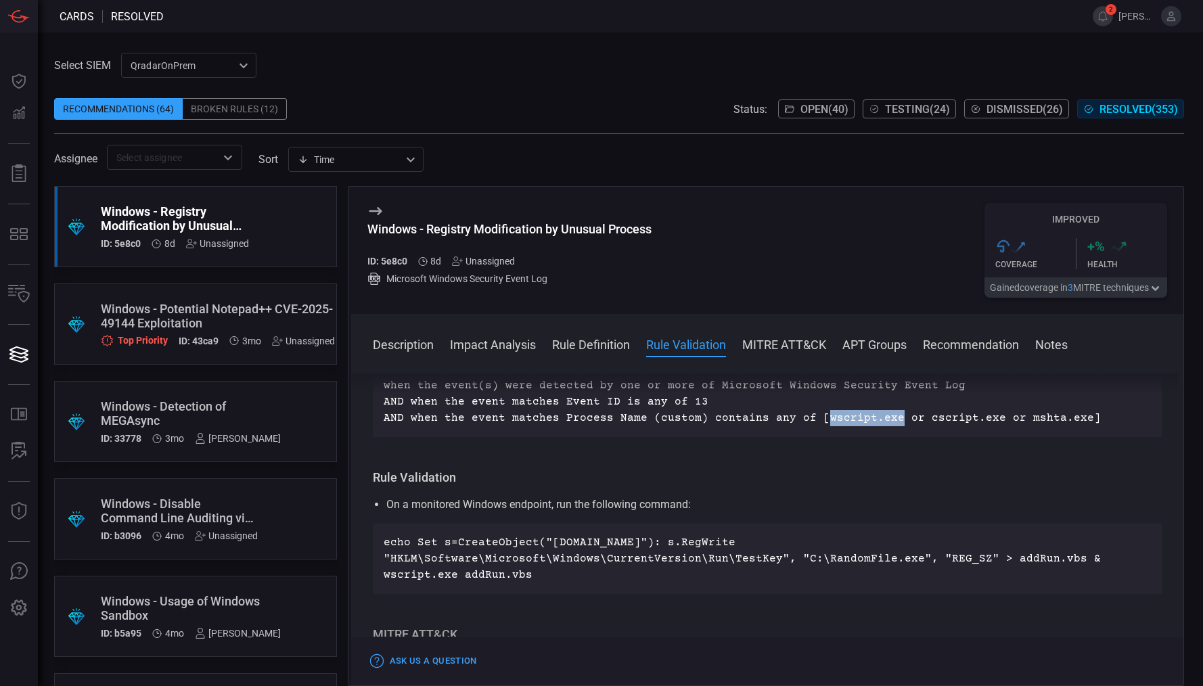
drag, startPoint x: 811, startPoint y: 416, endPoint x: 882, endPoint y: 419, distance: 70.4
click at [882, 419] on p "Create rule: when the event(s) were detected by one or more of Microsoft Window…" at bounding box center [768, 393] width 768 height 65
copy p "wscript.exe"
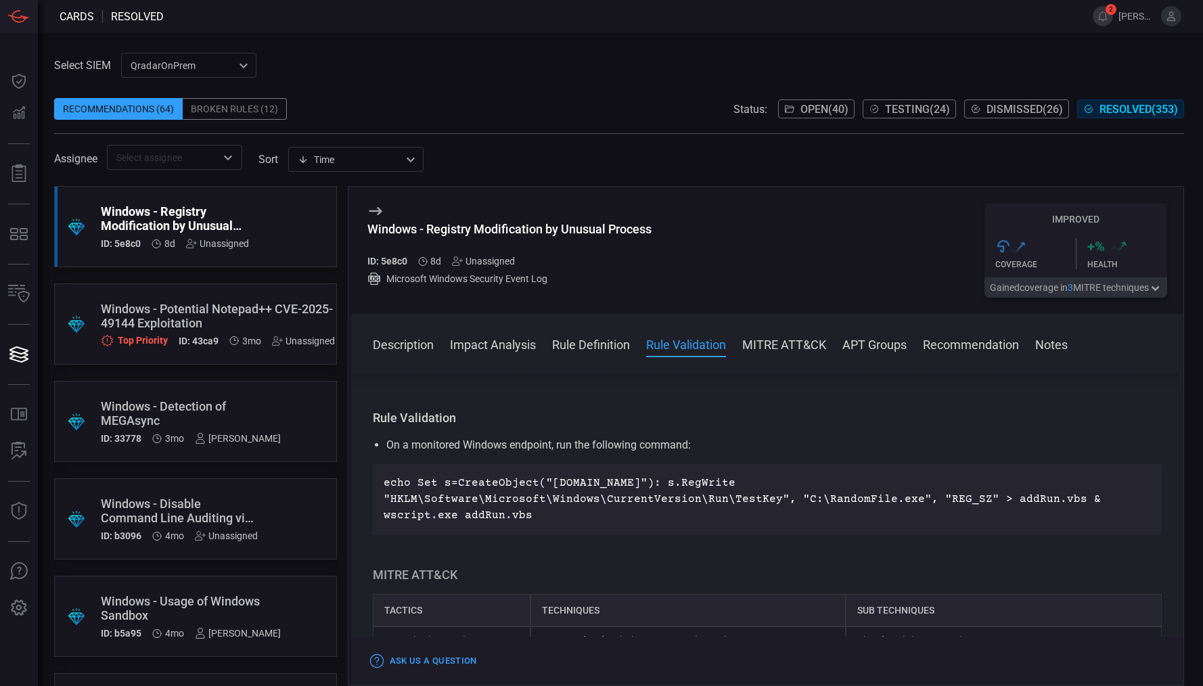
scroll to position [984, 0]
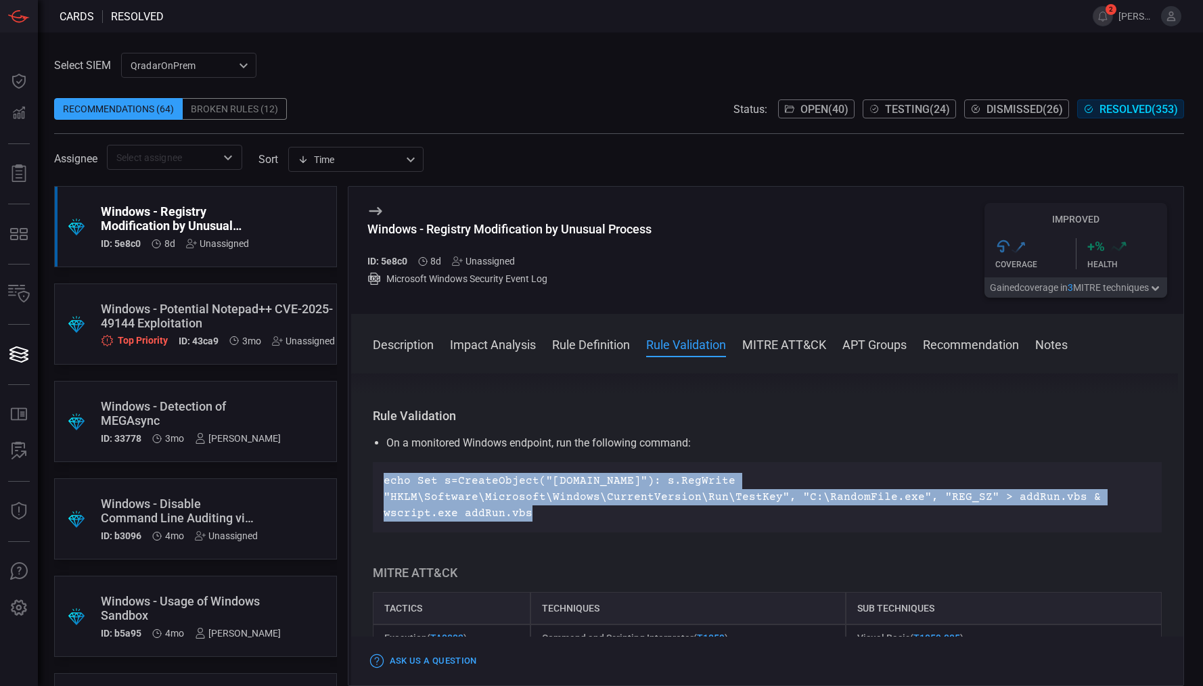
drag, startPoint x: 824, startPoint y: 495, endPoint x: 381, endPoint y: 488, distance: 443.2
click at [381, 488] on div "echo Set s=CreateObject("[DOMAIN_NAME]"): s.RegWrite "HKLM\Software\Microsoft\W…" at bounding box center [768, 497] width 790 height 70
copy p "echo Set s=CreateObject("[DOMAIN_NAME]"): s.RegWrite "HKLM\Software\Microsoft\W…"
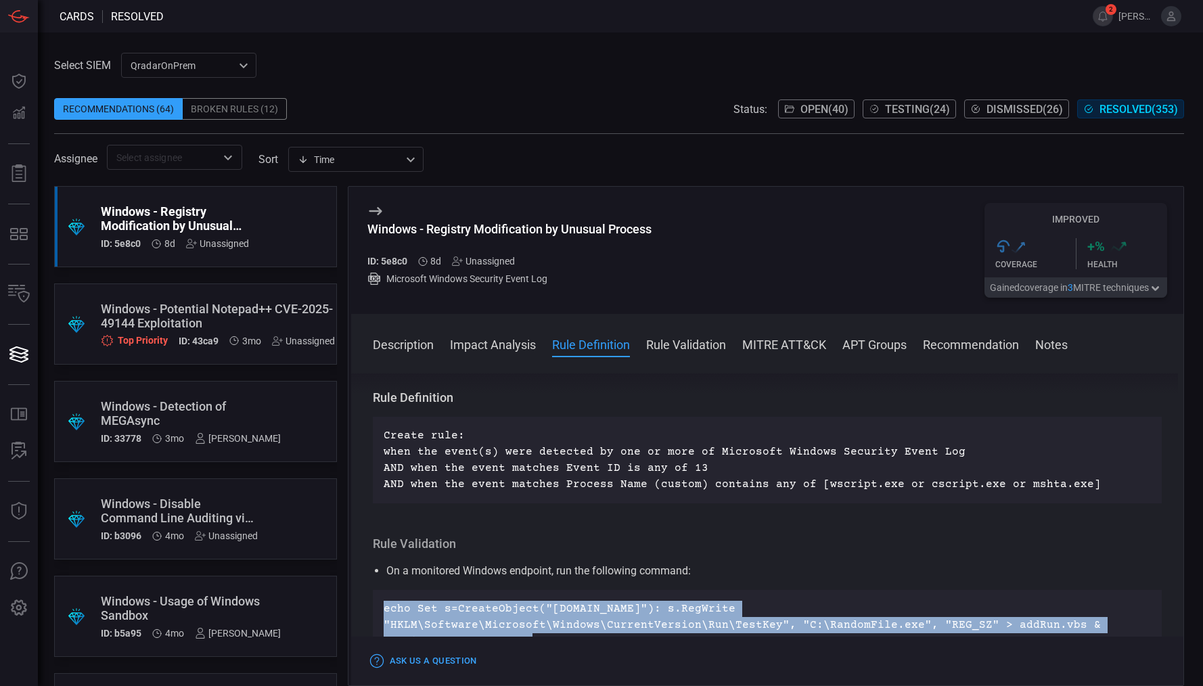
scroll to position [855, 0]
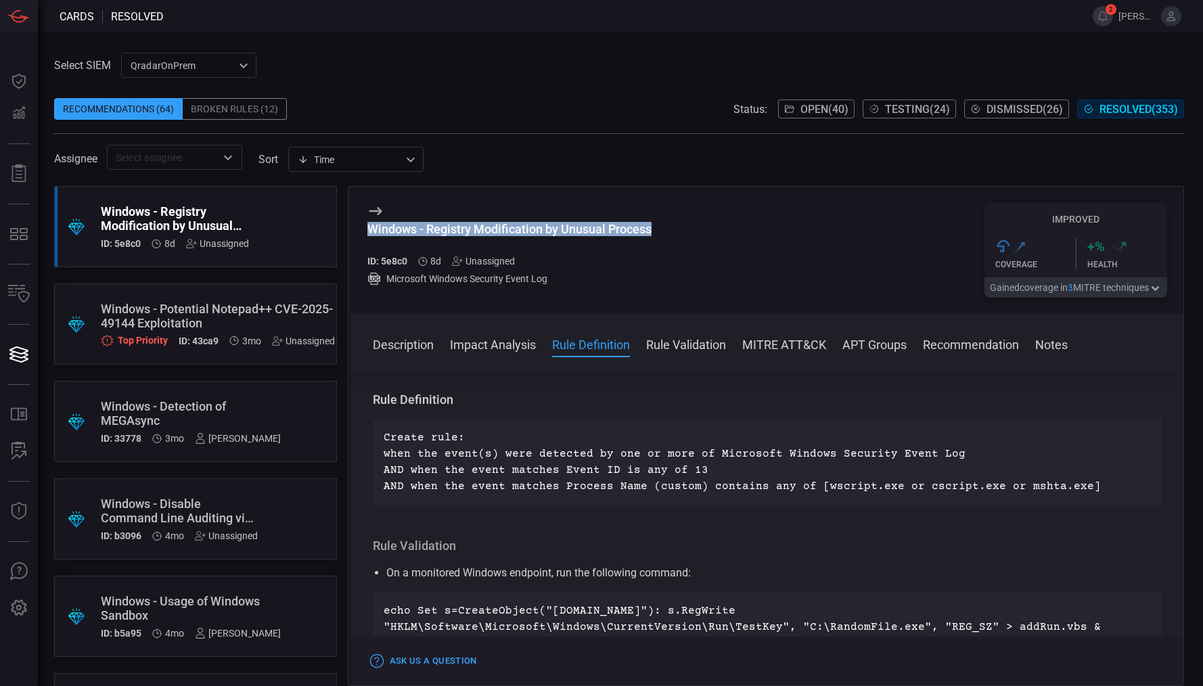
drag, startPoint x: 655, startPoint y: 229, endPoint x: 363, endPoint y: 235, distance: 292.3
click at [363, 235] on div "Windows - Registry Modification by Unusual Process ID: 5e8c0 8d Unassigned Micr…" at bounding box center [767, 250] width 833 height 127
copy div "Windows - Registry Modification by Unusual Process"
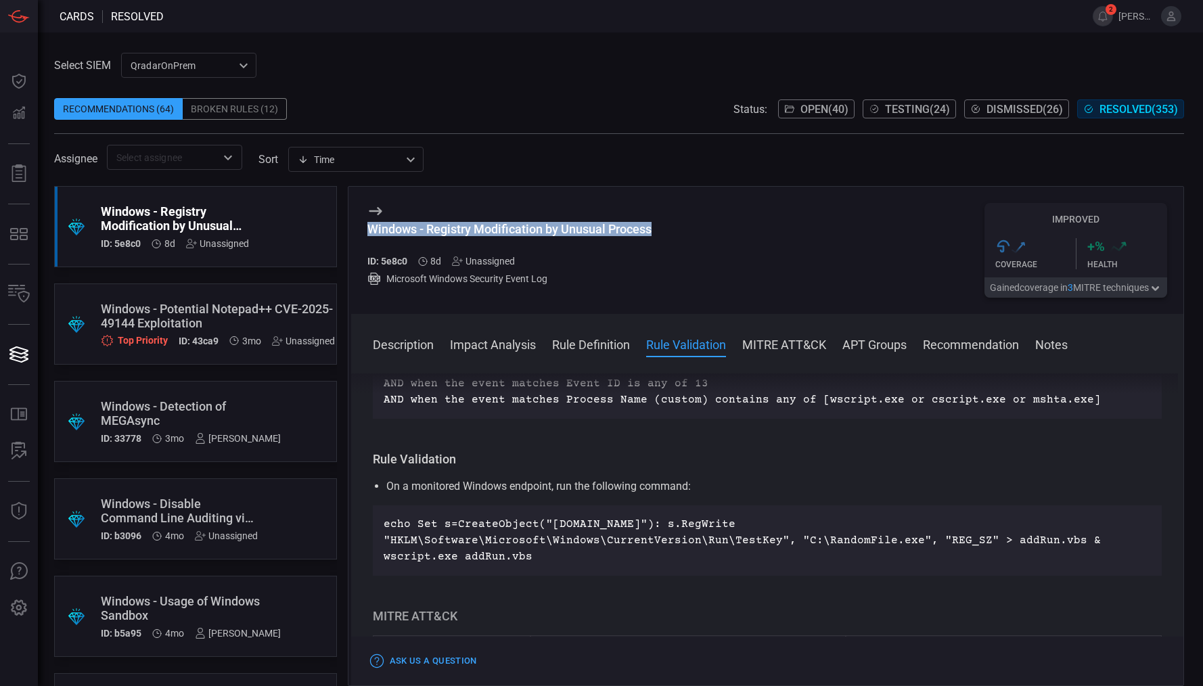
scroll to position [947, 0]
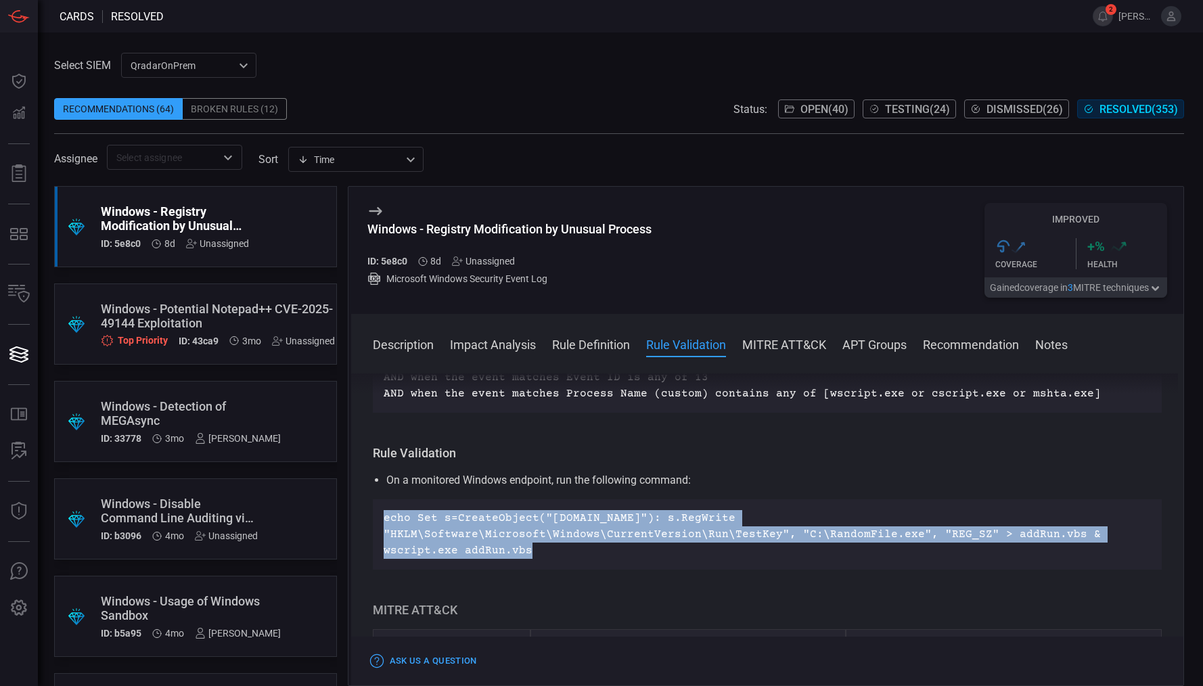
drag, startPoint x: 819, startPoint y: 537, endPoint x: 379, endPoint y: 518, distance: 440.8
click at [379, 518] on div "echo Set s=CreateObject("[DOMAIN_NAME]"): s.RegWrite "HKLM\Software\Microsoft\W…" at bounding box center [768, 534] width 790 height 70
copy p "echo Set s=CreateObject("[DOMAIN_NAME]"): s.RegWrite "HKLM\Software\Microsoft\W…"
click at [597, 505] on div "echo Set s=CreateObject("[DOMAIN_NAME]"): s.RegWrite "HKLM\Software\Microsoft\W…" at bounding box center [768, 534] width 790 height 70
drag, startPoint x: 415, startPoint y: 520, endPoint x: 569, endPoint y: 534, distance: 154.9
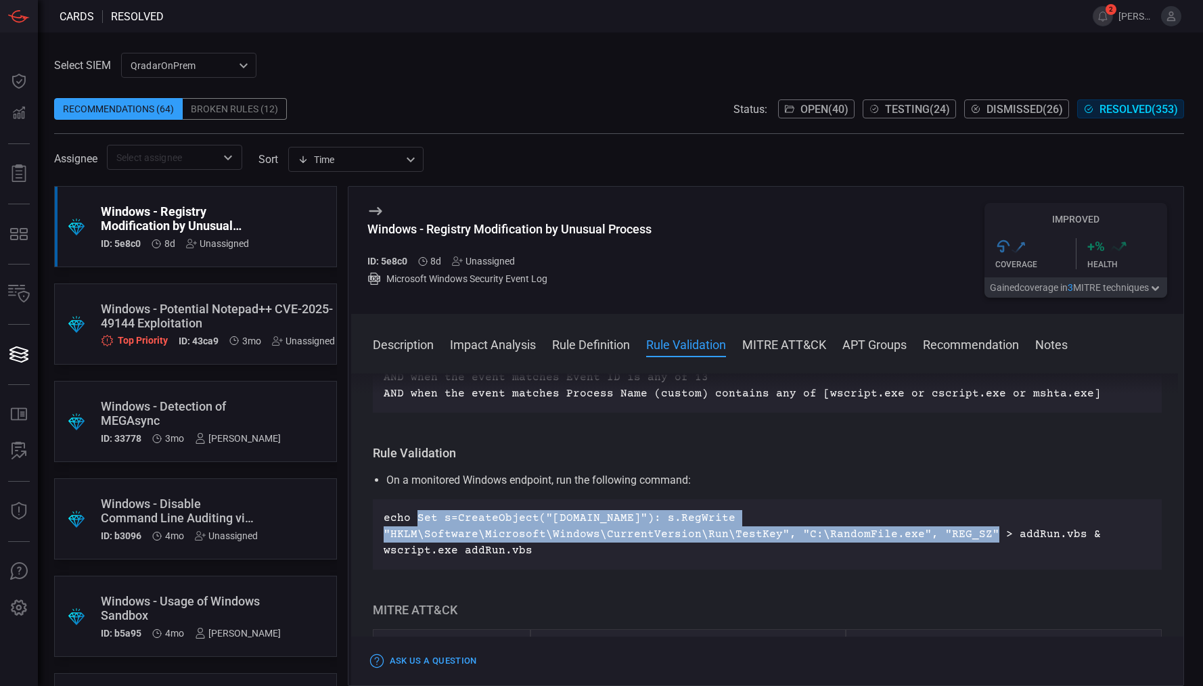
click at [569, 534] on p "echo Set s=CreateObject("[DOMAIN_NAME]"): s.RegWrite "HKLM\Software\Microsoft\W…" at bounding box center [768, 534] width 768 height 49
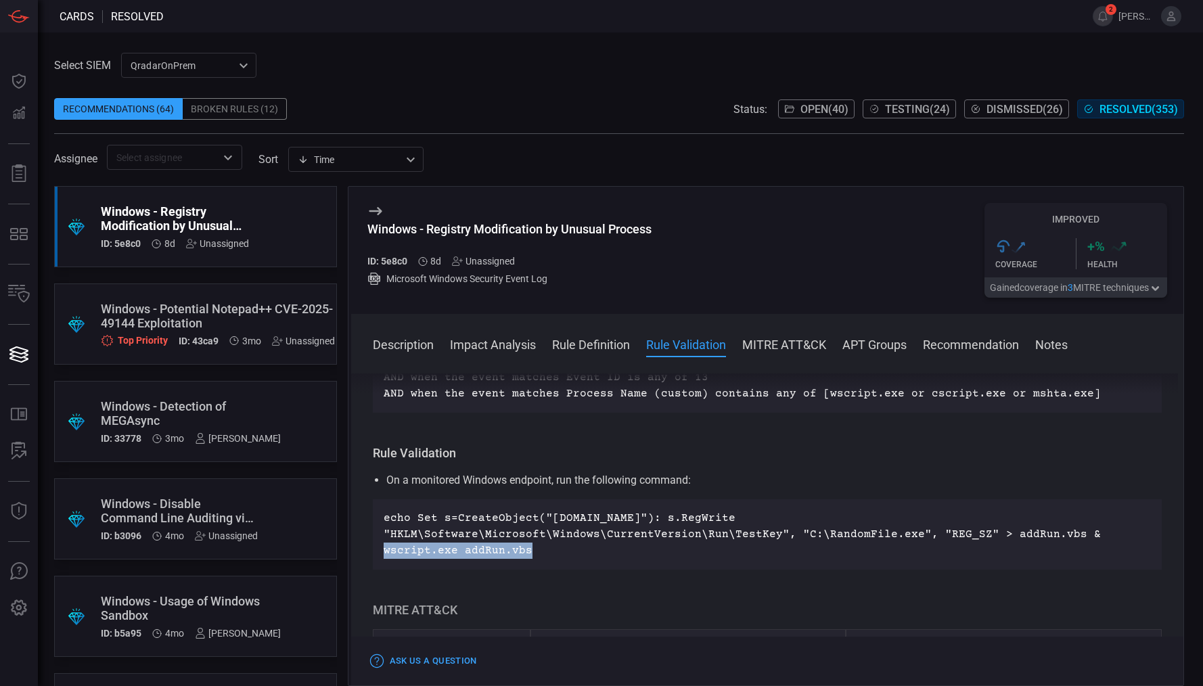
drag, startPoint x: 676, startPoint y: 536, endPoint x: 819, endPoint y: 539, distance: 142.8
click at [819, 539] on p "echo Set s=CreateObject("[DOMAIN_NAME]"): s.RegWrite "HKLM\Software\Microsoft\W…" at bounding box center [768, 534] width 768 height 49
